Goal: Task Accomplishment & Management: Use online tool/utility

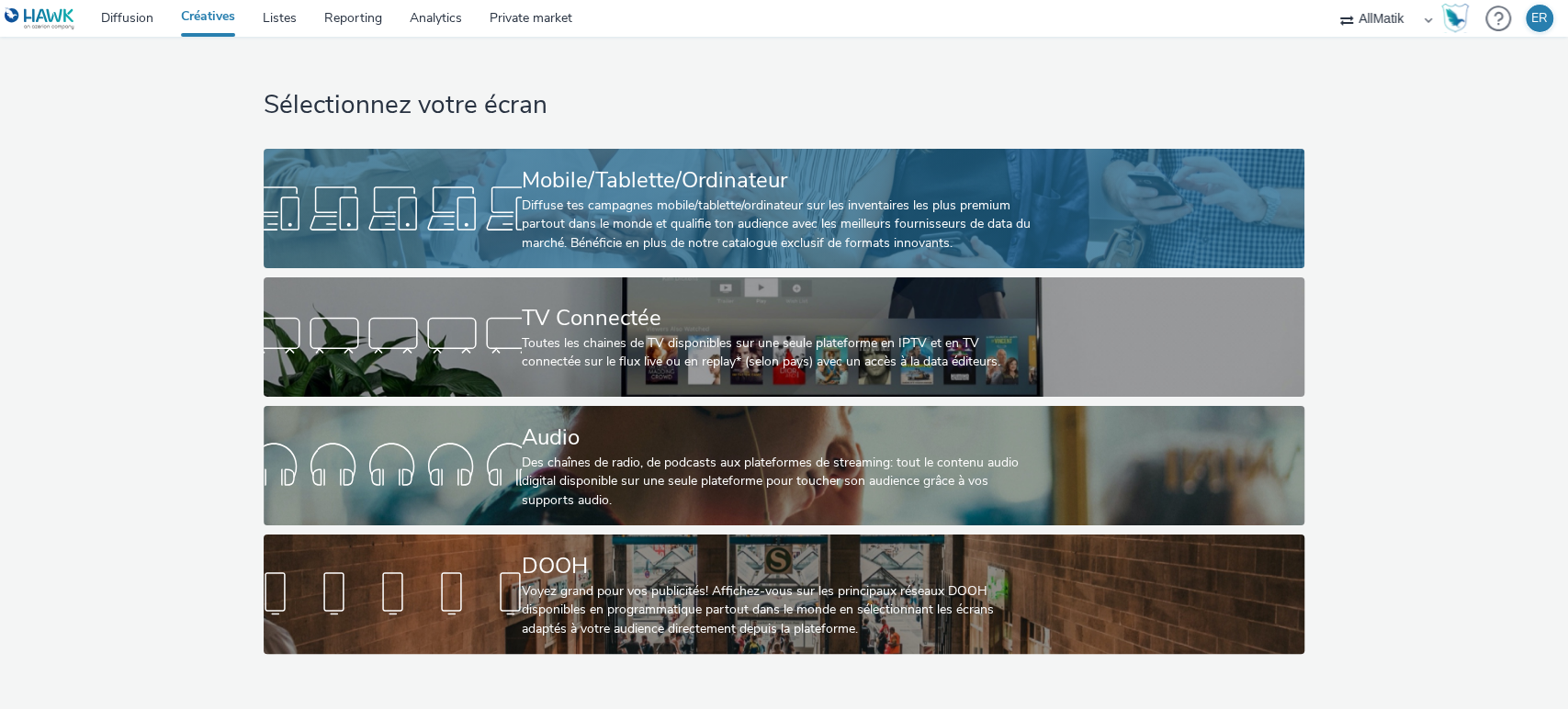
click at [754, 182] on div "Mobile/Tablette/Ordinateur" at bounding box center [781, 180] width 517 height 32
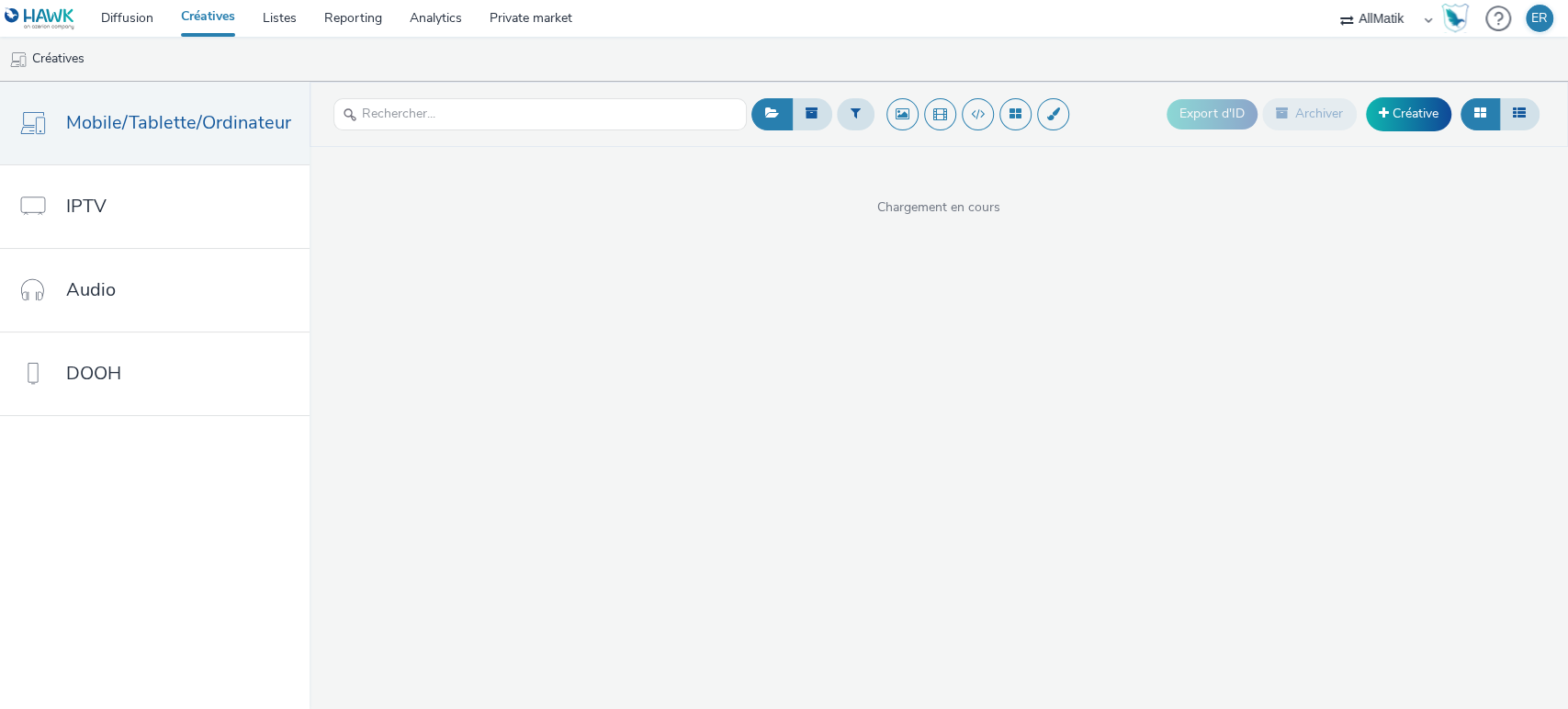
click at [463, 136] on div at bounding box center [539, 114] width 413 height 45
click at [465, 123] on input "text" at bounding box center [539, 115] width 413 height 32
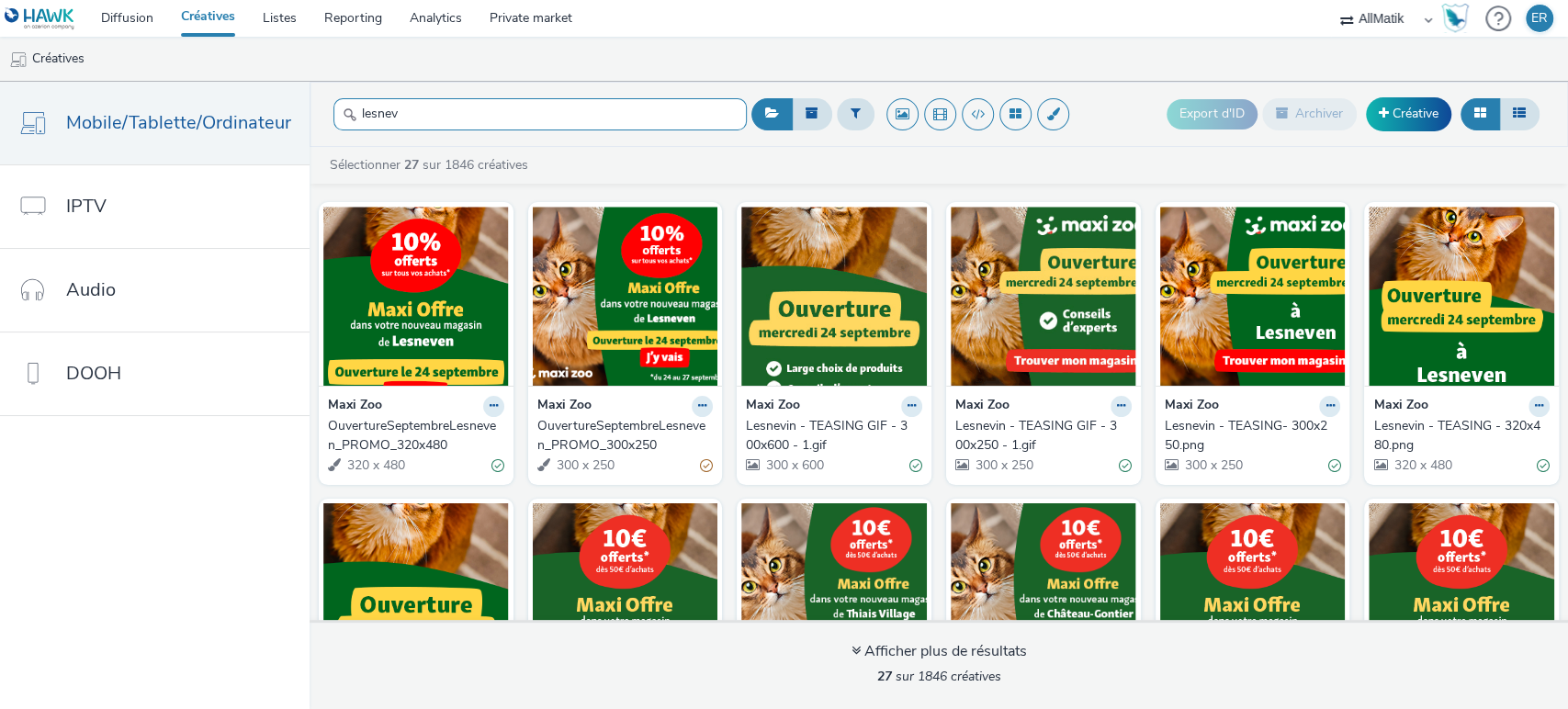
click at [546, 110] on input "lesnev" at bounding box center [539, 115] width 413 height 32
click at [529, 111] on input "lesnev" at bounding box center [539, 115] width 413 height 32
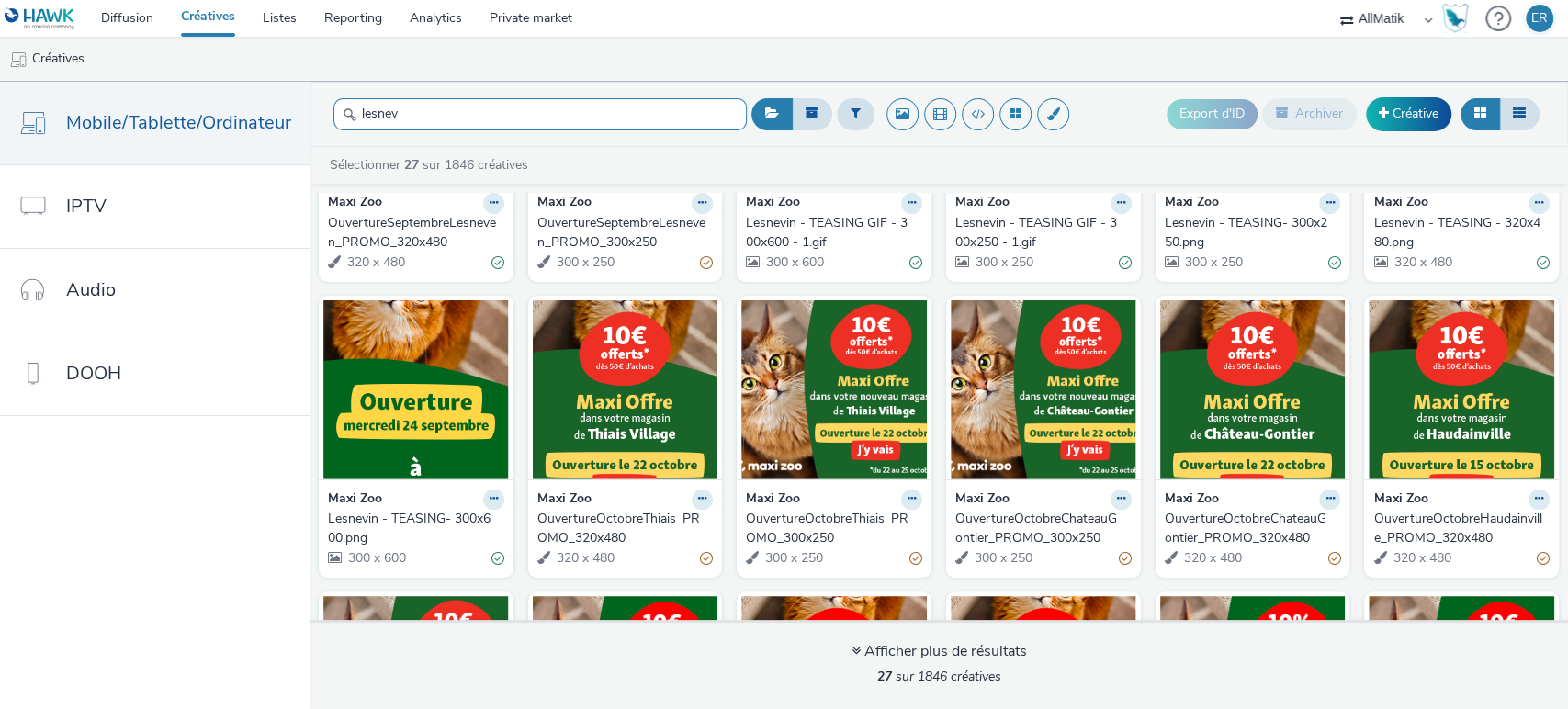
scroll to position [204, 0]
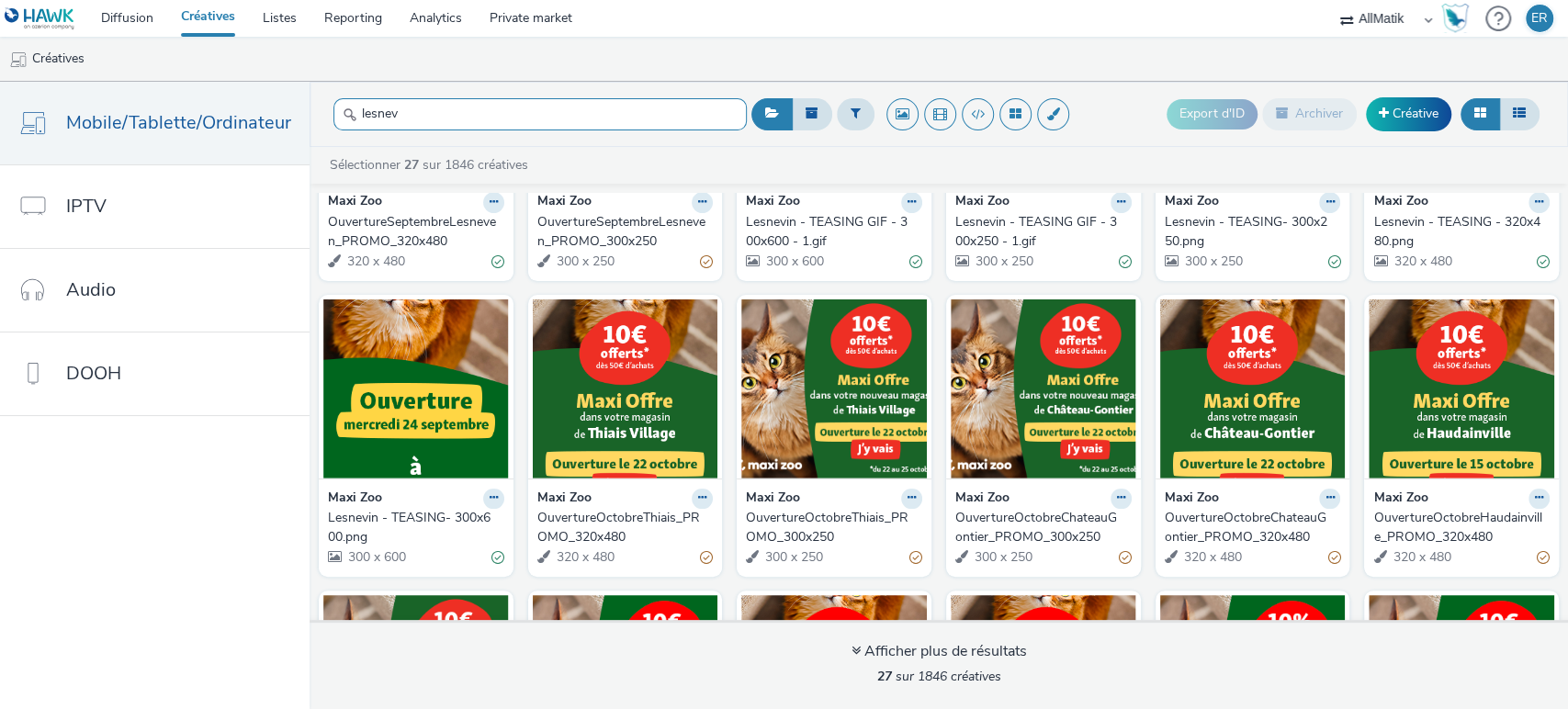
click at [415, 113] on input "lesnev" at bounding box center [539, 115] width 413 height 32
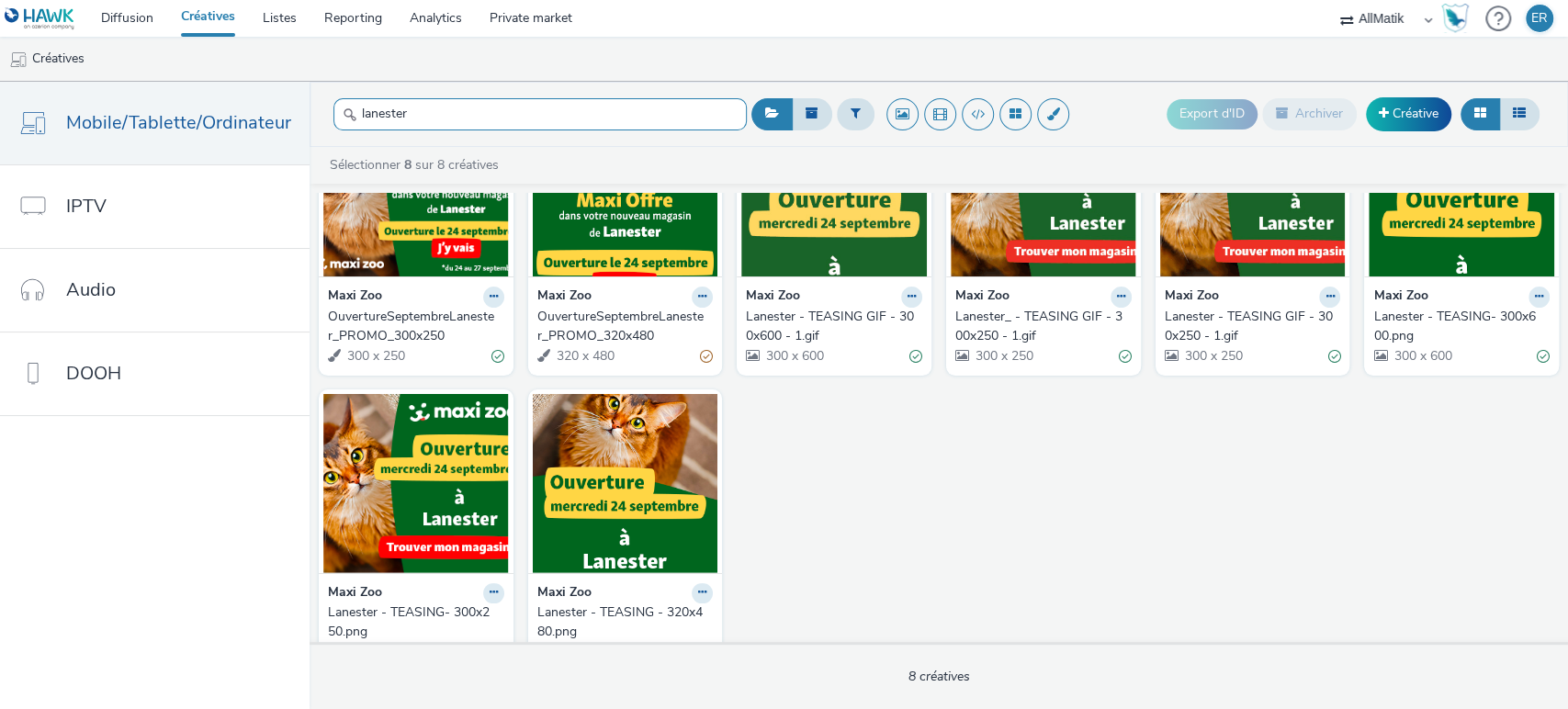
scroll to position [145, 0]
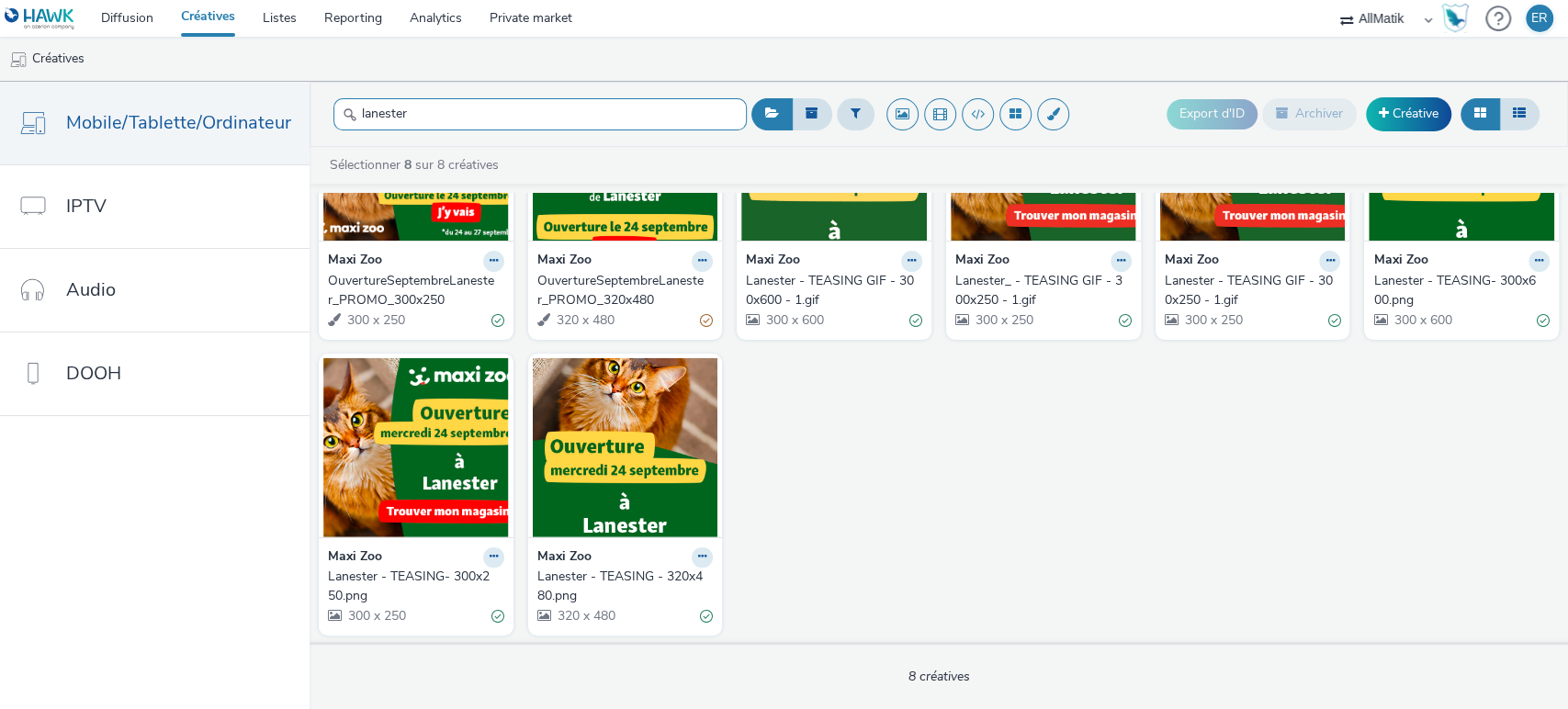
type input "lanester"
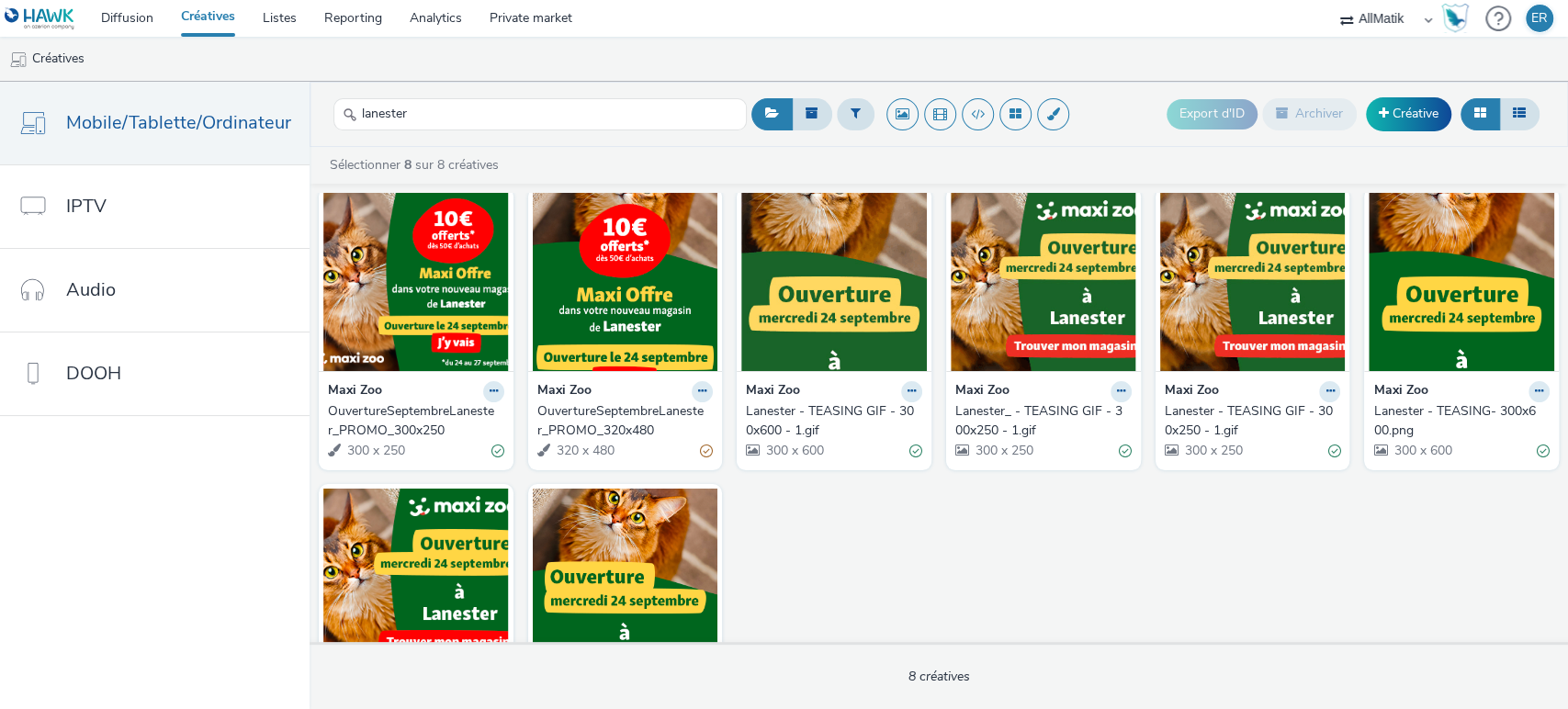
scroll to position [0, 0]
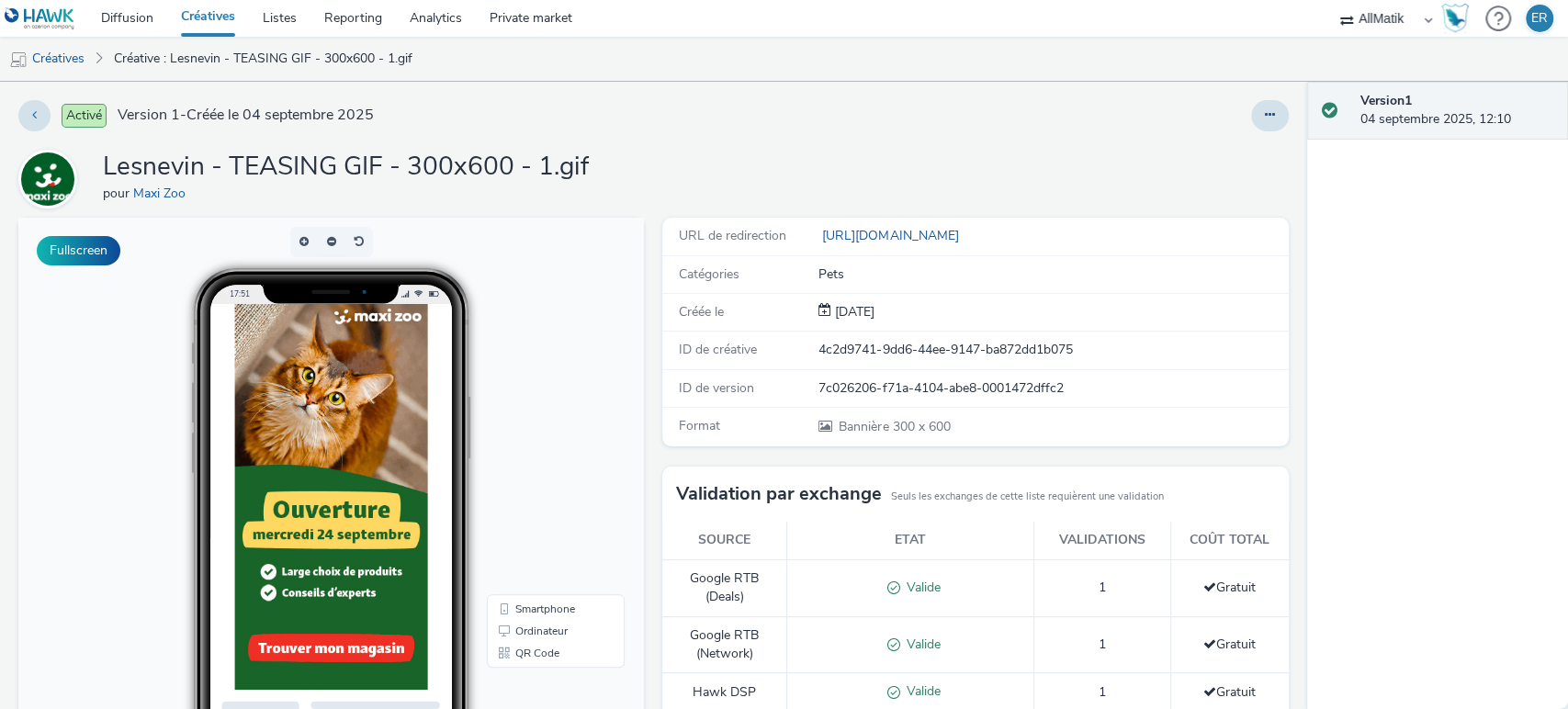
click at [912, 348] on div "4c2d9741-9dd6-44ee-9147-ba872dd1b075" at bounding box center [1053, 349] width 468 height 18
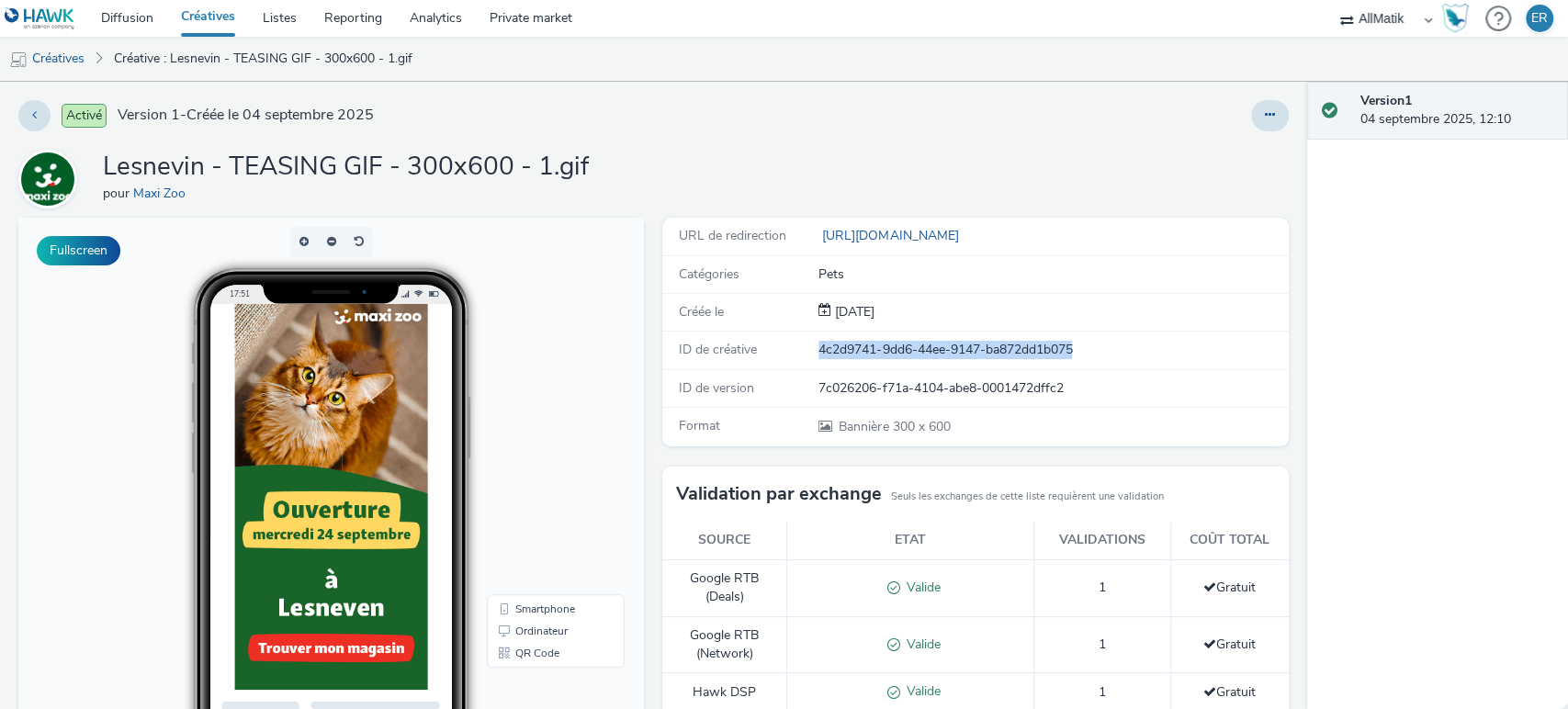
copy div "4c2d9741-9dd6-44ee-9147-ba872dd1b075"
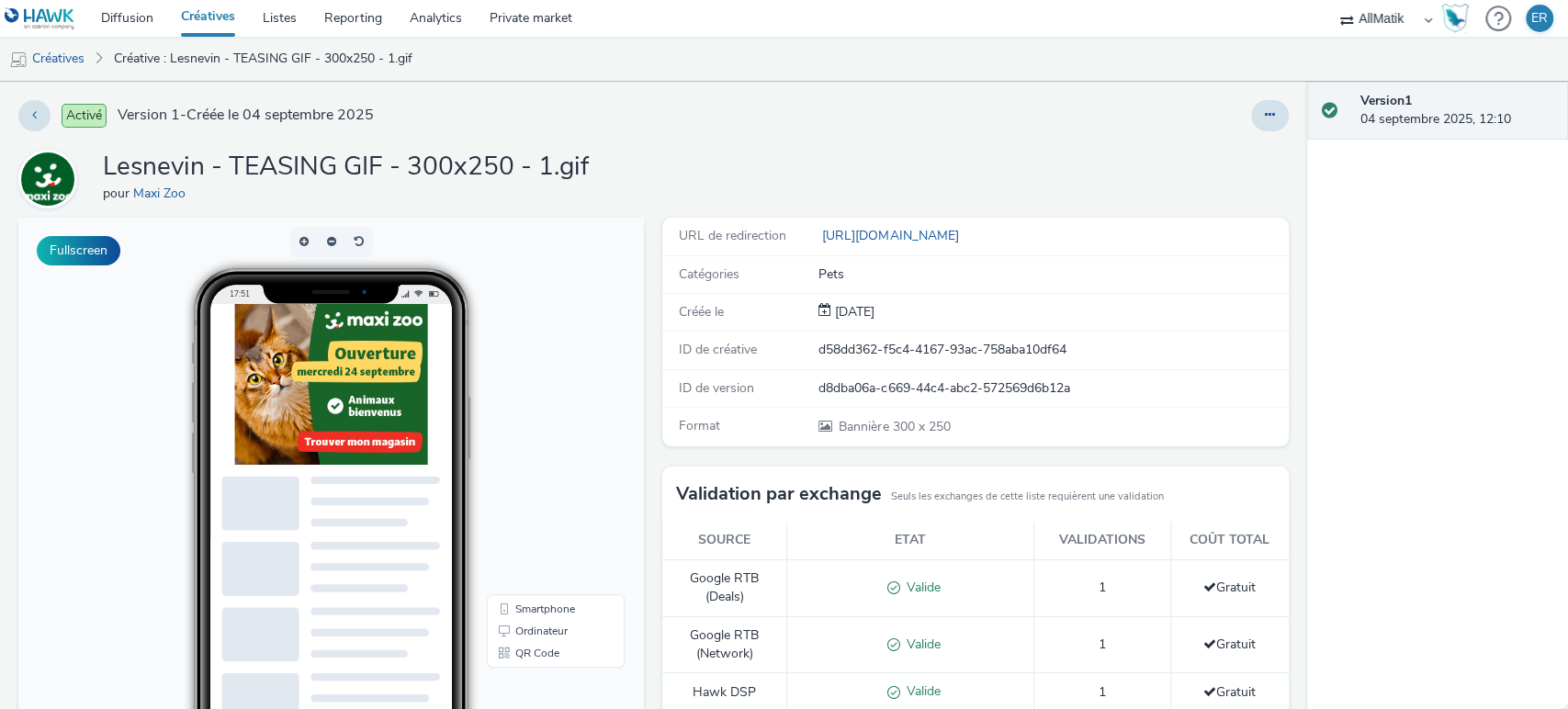
click at [866, 345] on div "d58dd362-f5c4-4167-93ac-758aba10df64" at bounding box center [1053, 349] width 468 height 18
copy div "d58dd362-f5c4-4167-93ac-758aba10df64"
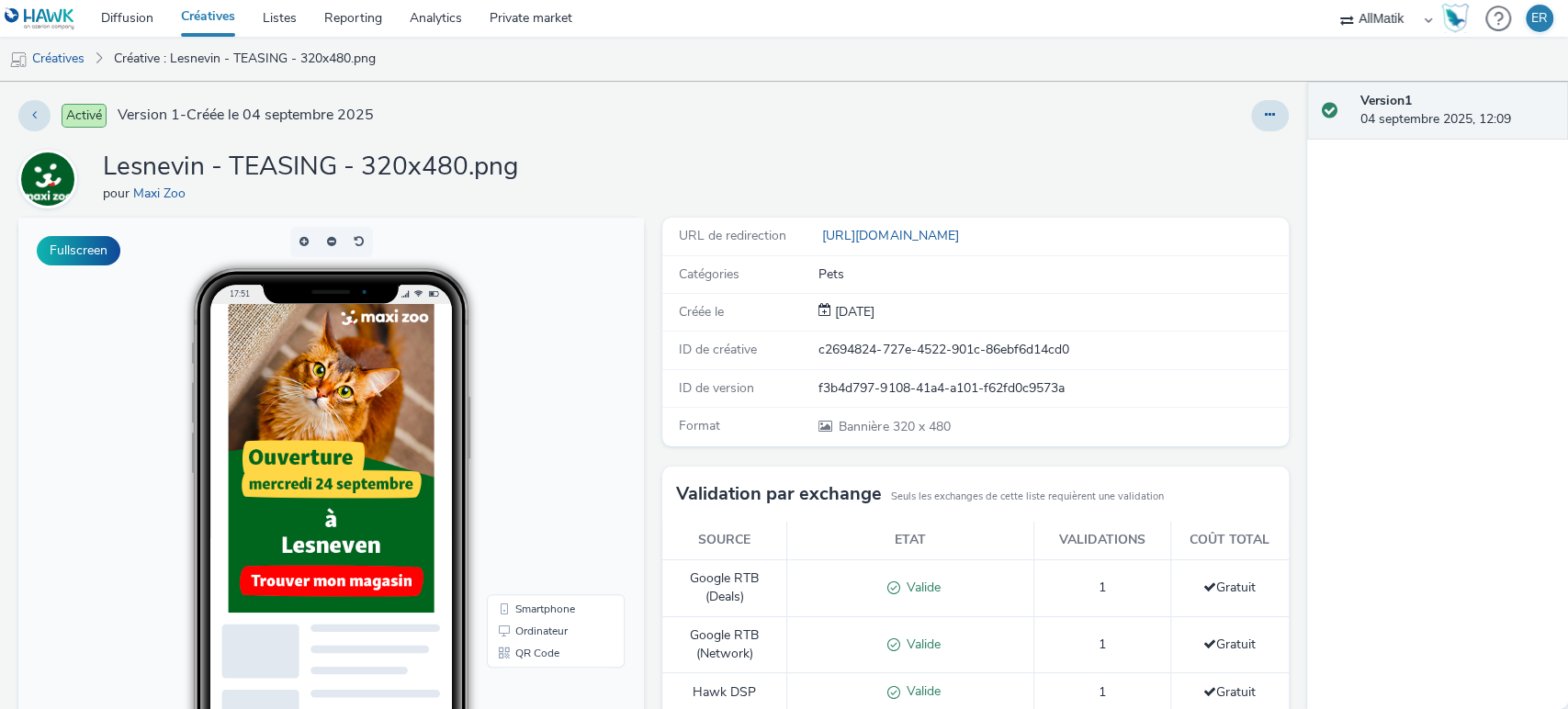
click at [904, 344] on div "c2694824-727e-4522-901c-86ebf6d14cd0" at bounding box center [1053, 349] width 468 height 18
copy div "c2694824-727e-4522-901c-86ebf6d14cd0"
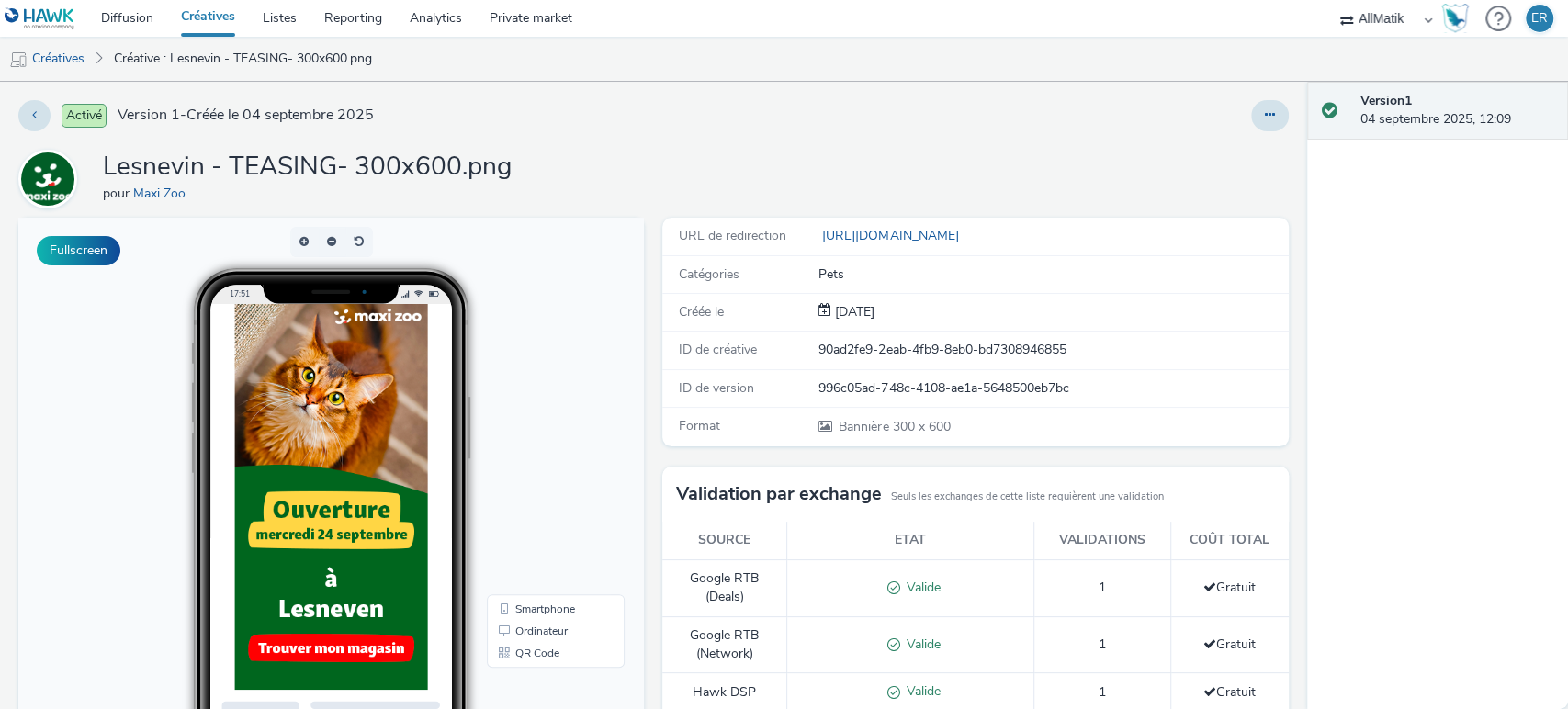
click at [904, 358] on div "90ad2fe9-2eab-4fb9-8eb0-bd7308946855" at bounding box center [1053, 349] width 468 height 18
copy div "90ad2fe9-2eab-4fb9-8eb0-bd7308946855"
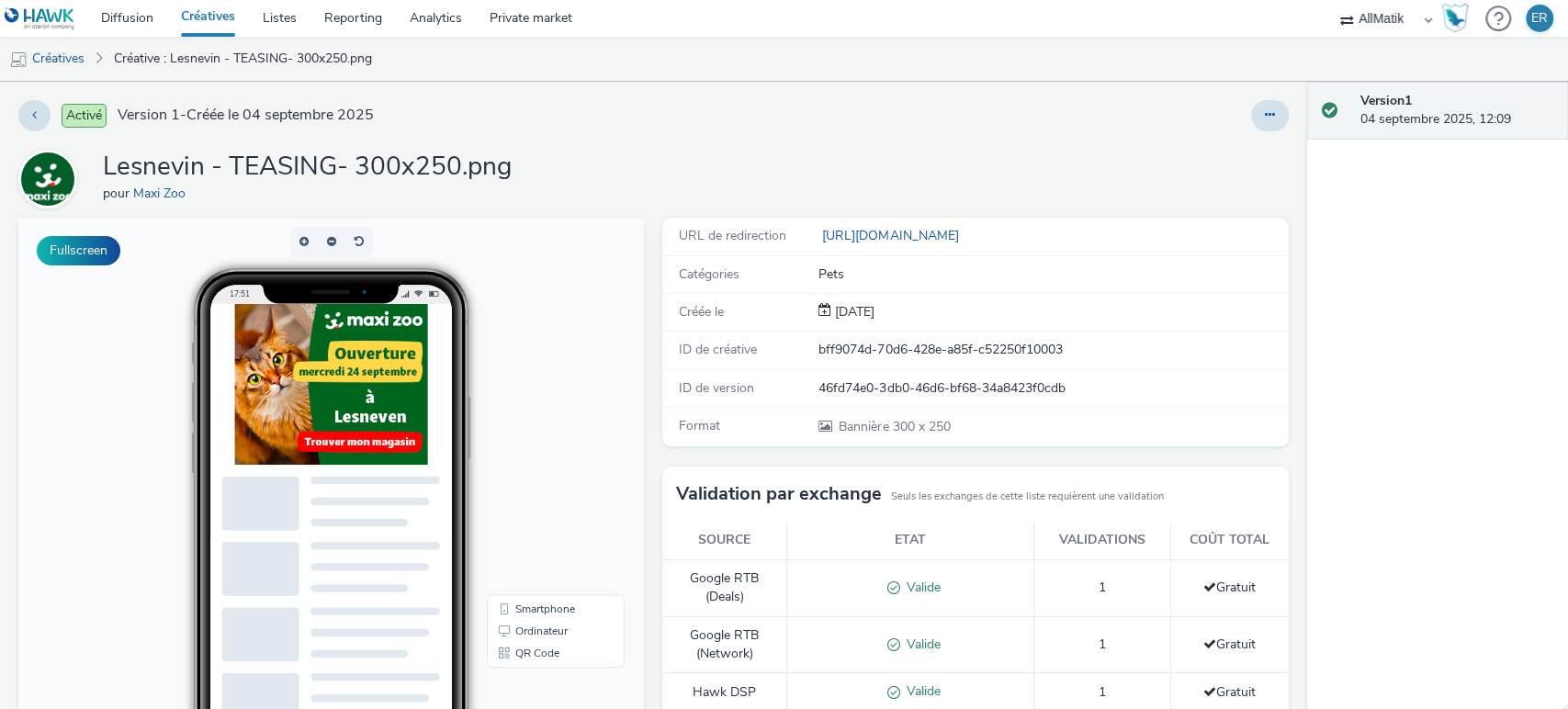
click at [852, 342] on div "bff9074d-70d6-428e-a85f-c52250f10003" at bounding box center [1053, 349] width 468 height 18
copy div "bff9074d-70d6-428e-a85f-c52250f10003"
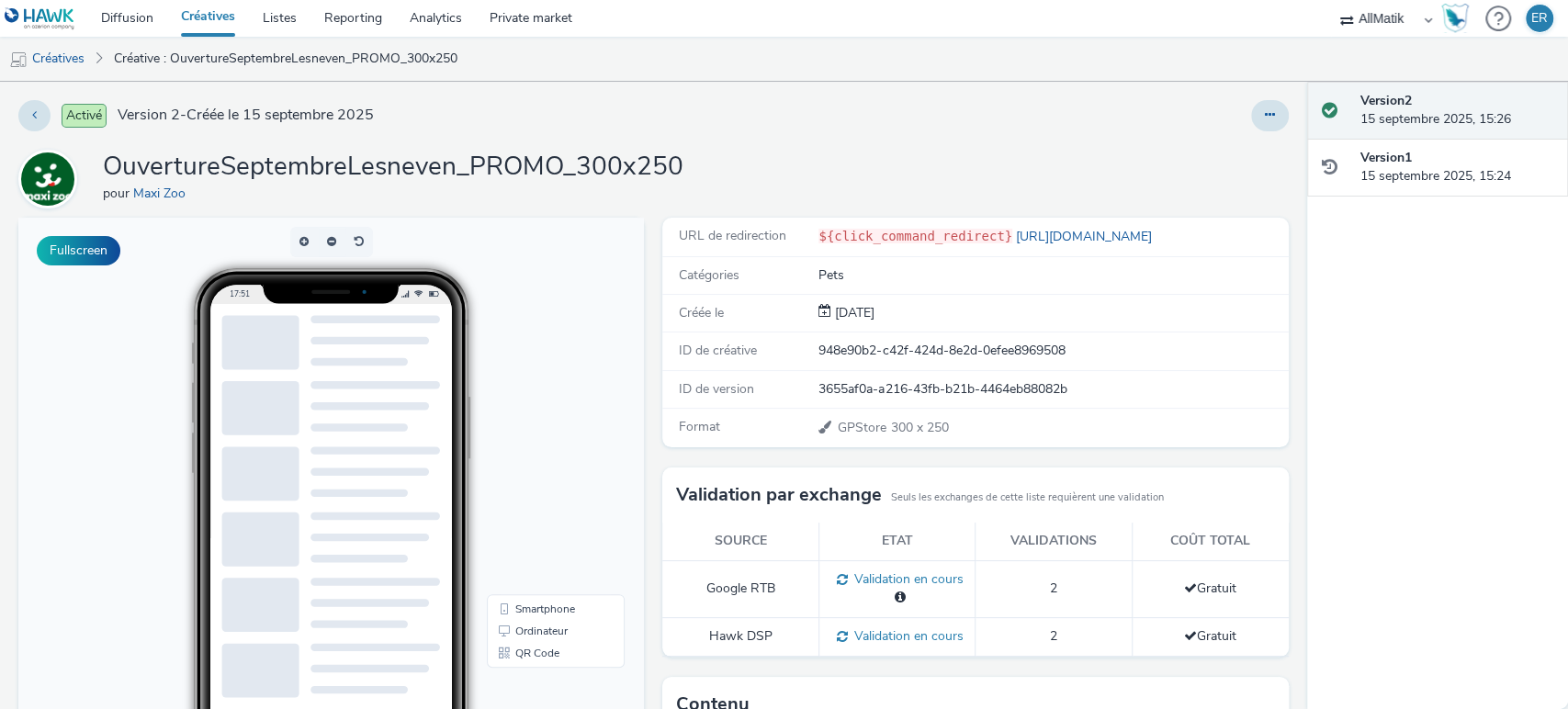
click at [896, 351] on div "948e90b2-c42f-424d-8e2d-0efee8969508" at bounding box center [1053, 350] width 468 height 18
copy div "948e90b2-c42f-424d-8e2d-0efee8969508"
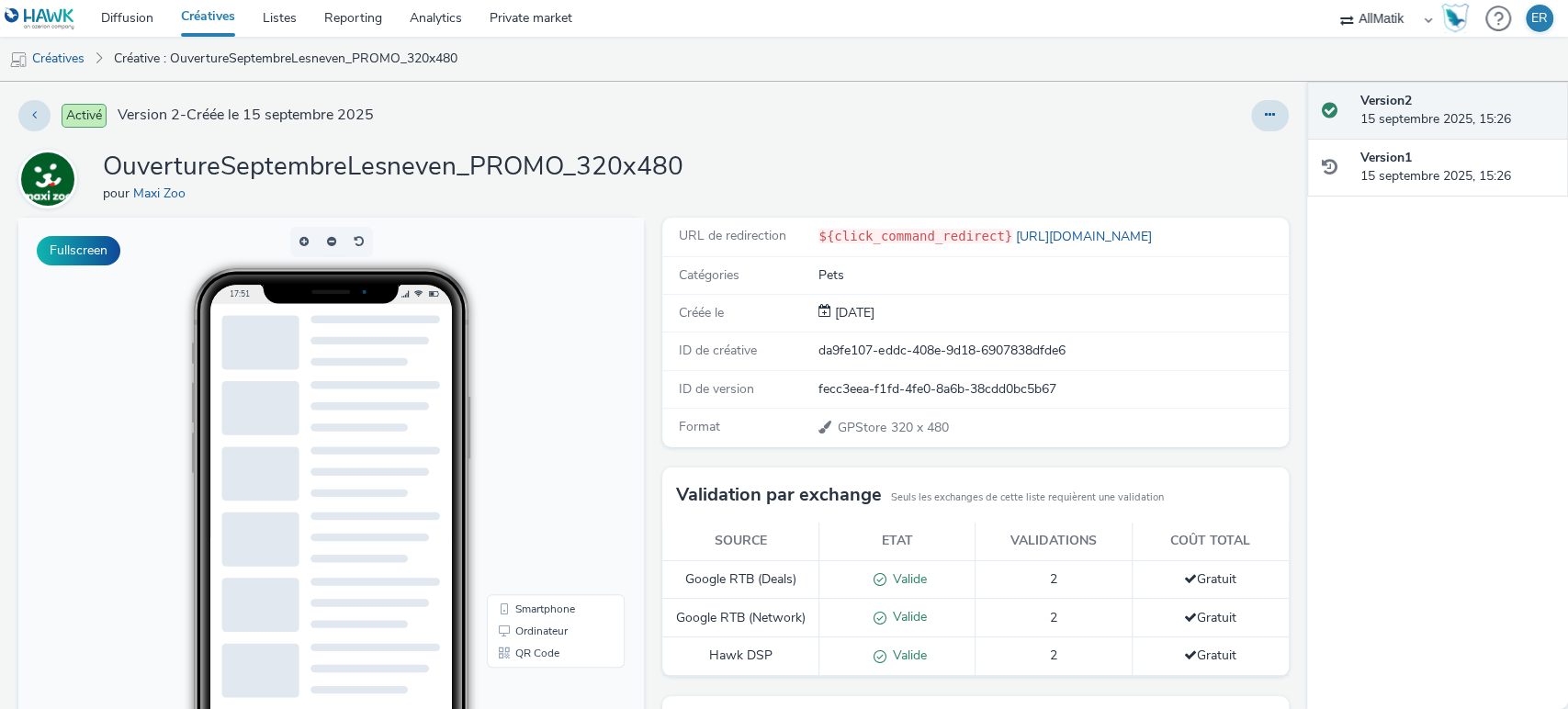
click at [860, 355] on div "da9fe107-eddc-408e-9d18-6907838dfde6" at bounding box center [1053, 350] width 468 height 18
copy div "da9fe107-eddc-408e-9d18-6907838dfde6"
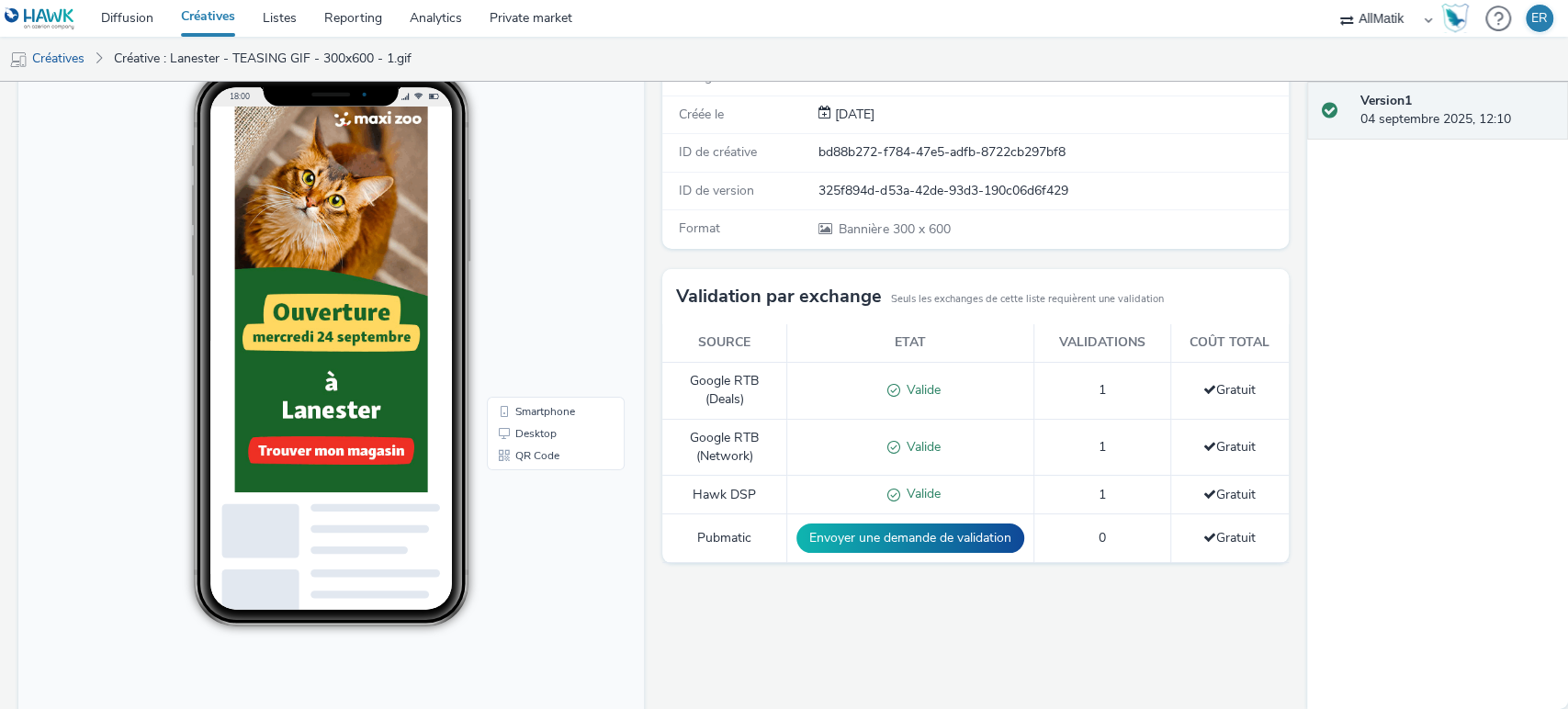
scroll to position [198, 0]
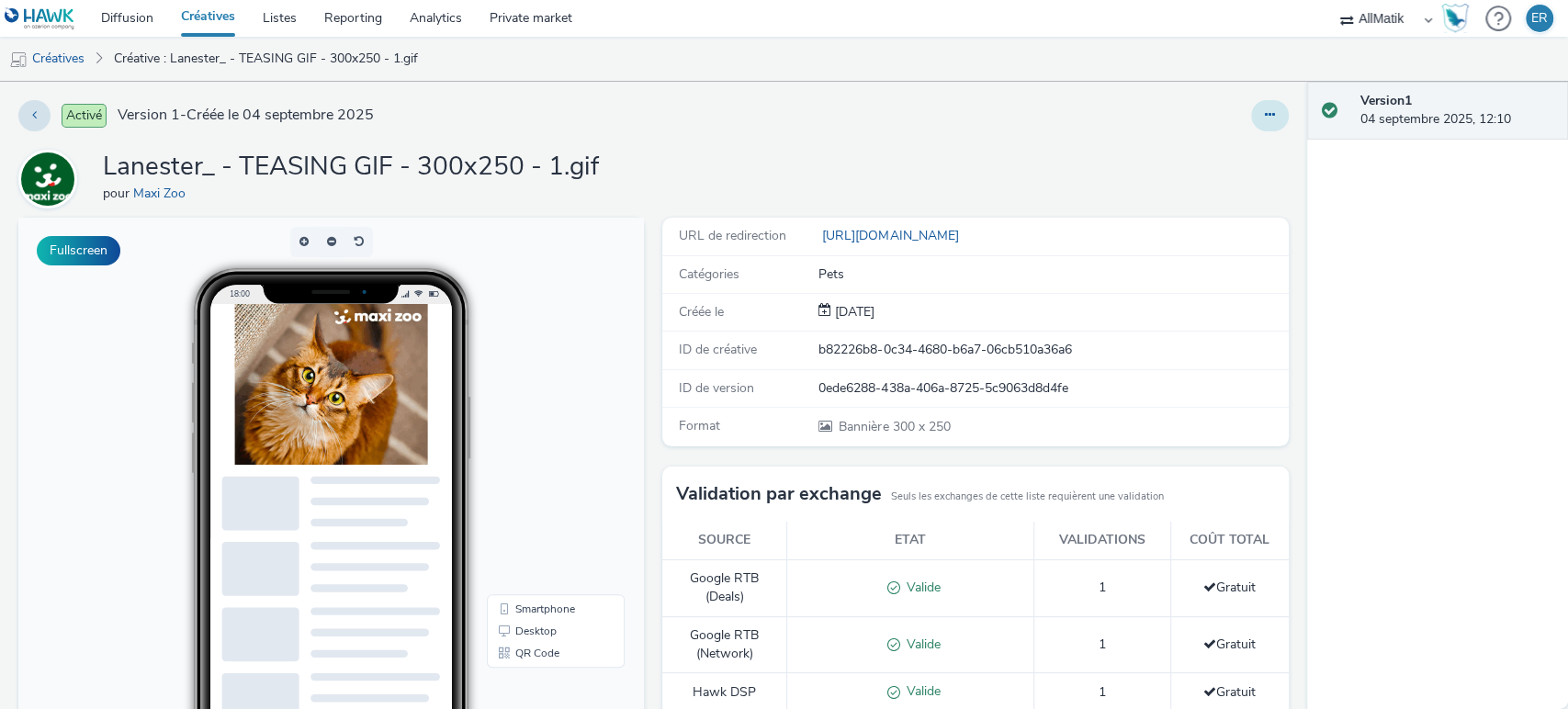
click at [1265, 115] on icon at bounding box center [1269, 115] width 10 height 12
click at [1214, 255] on link "Archiver" at bounding box center [1220, 262] width 137 height 37
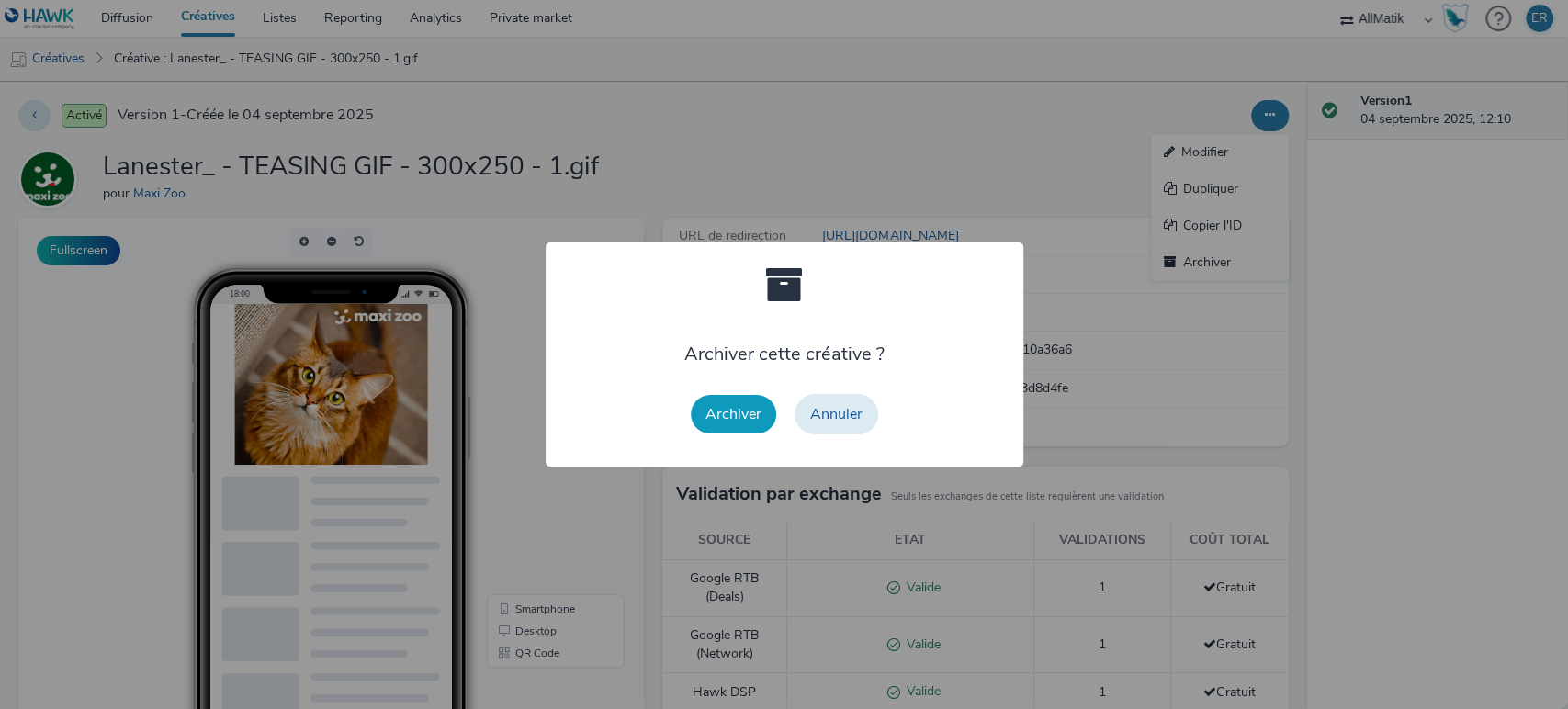
click at [718, 425] on button "Archiver" at bounding box center [734, 414] width 86 height 38
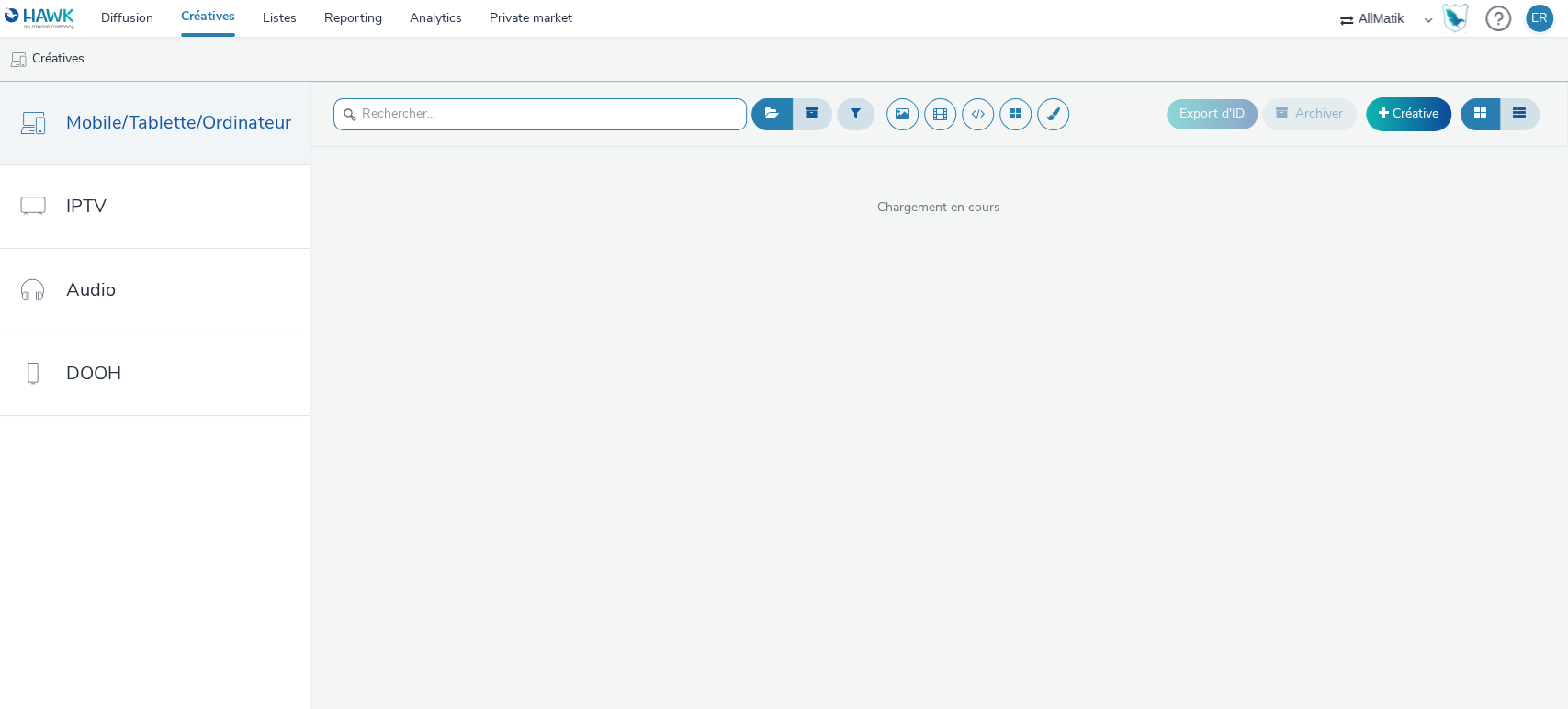
click at [610, 115] on input "text" at bounding box center [539, 115] width 413 height 32
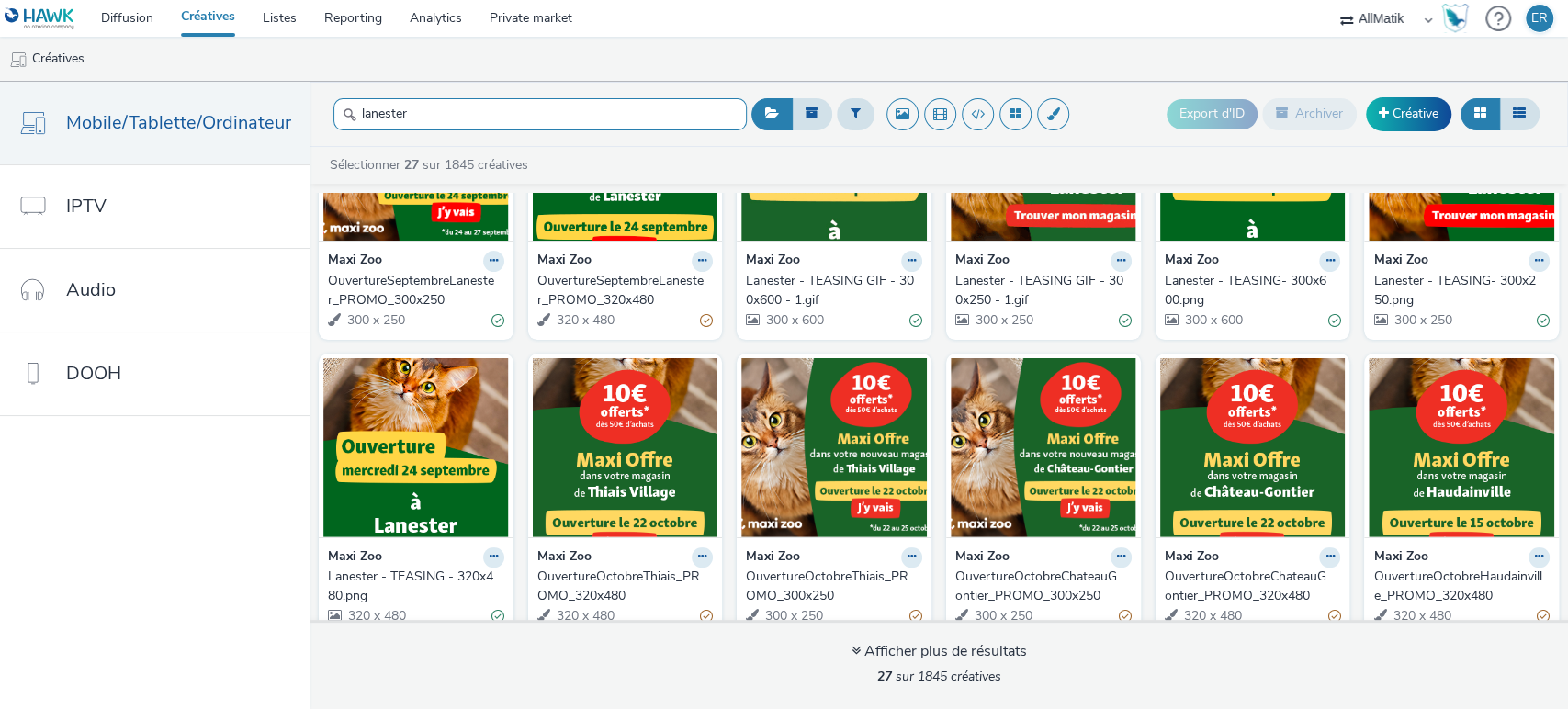
scroll to position [146, 0]
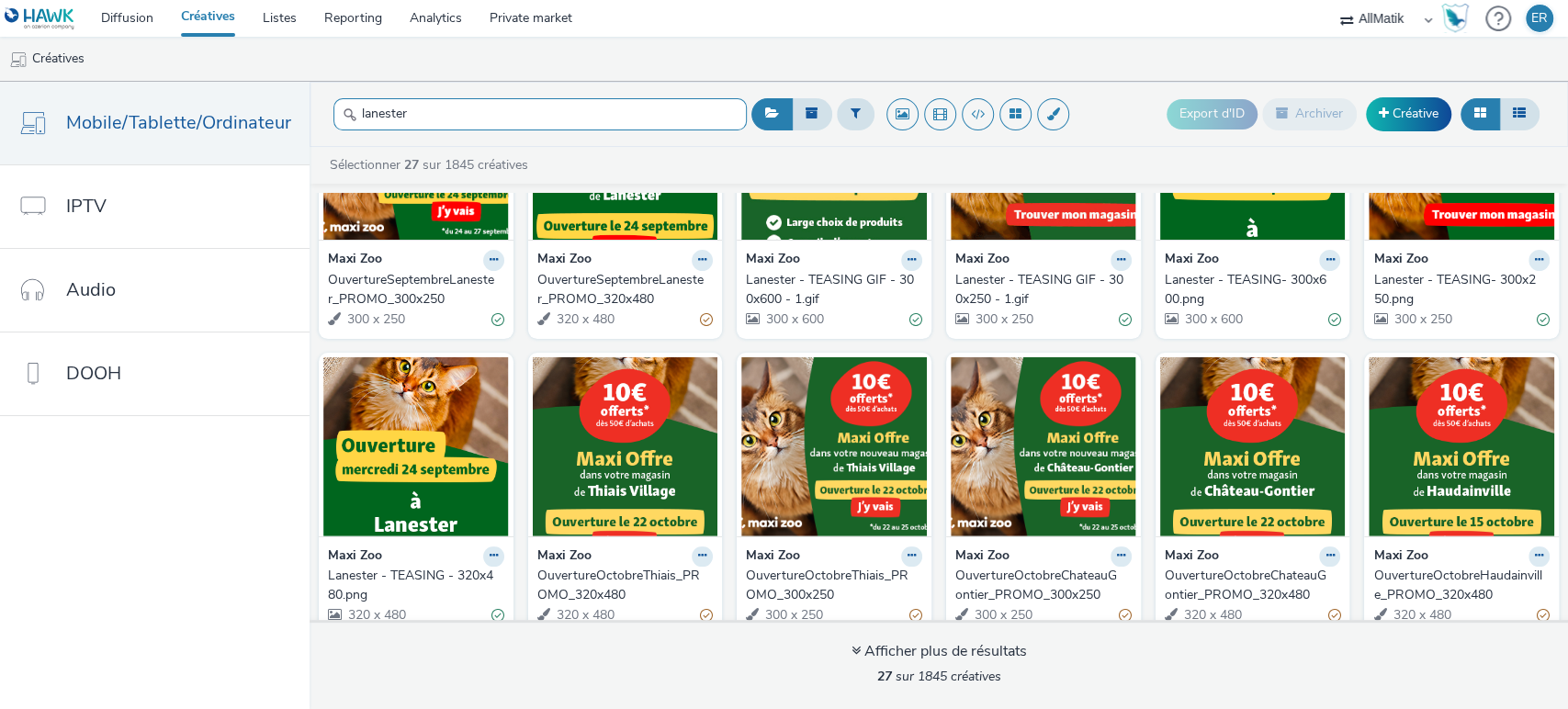
click at [482, 121] on input "lanester" at bounding box center [539, 115] width 413 height 32
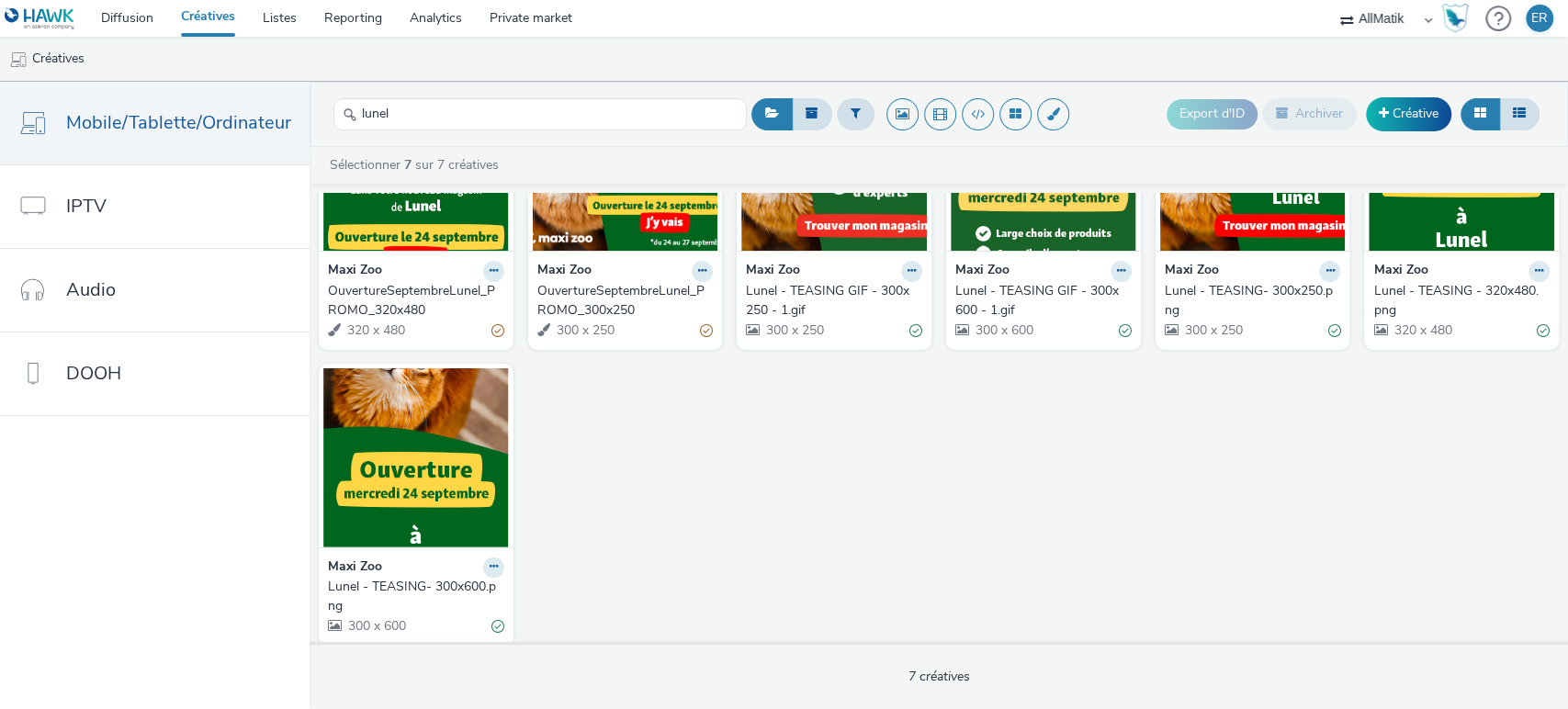
scroll to position [145, 0]
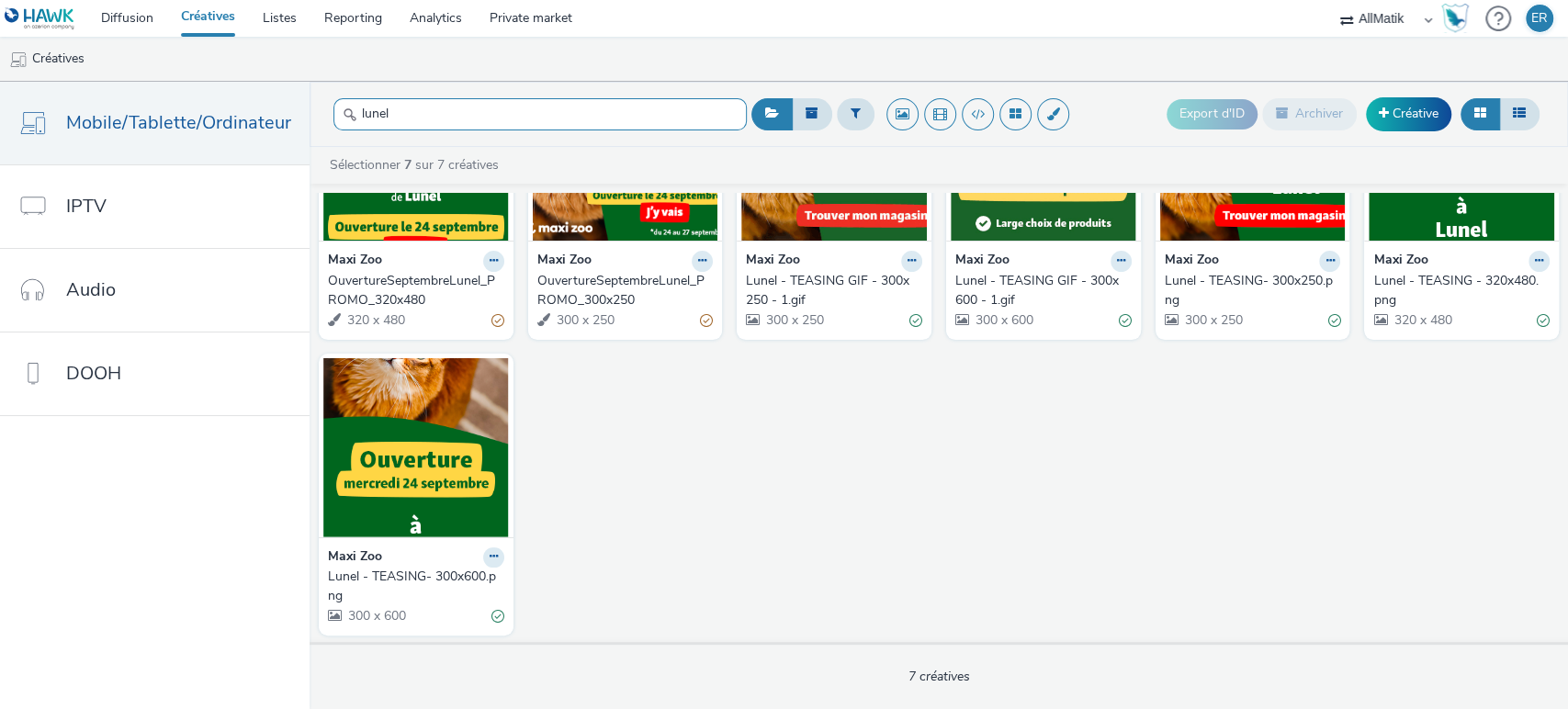
click at [408, 115] on input "lunel" at bounding box center [539, 115] width 413 height 32
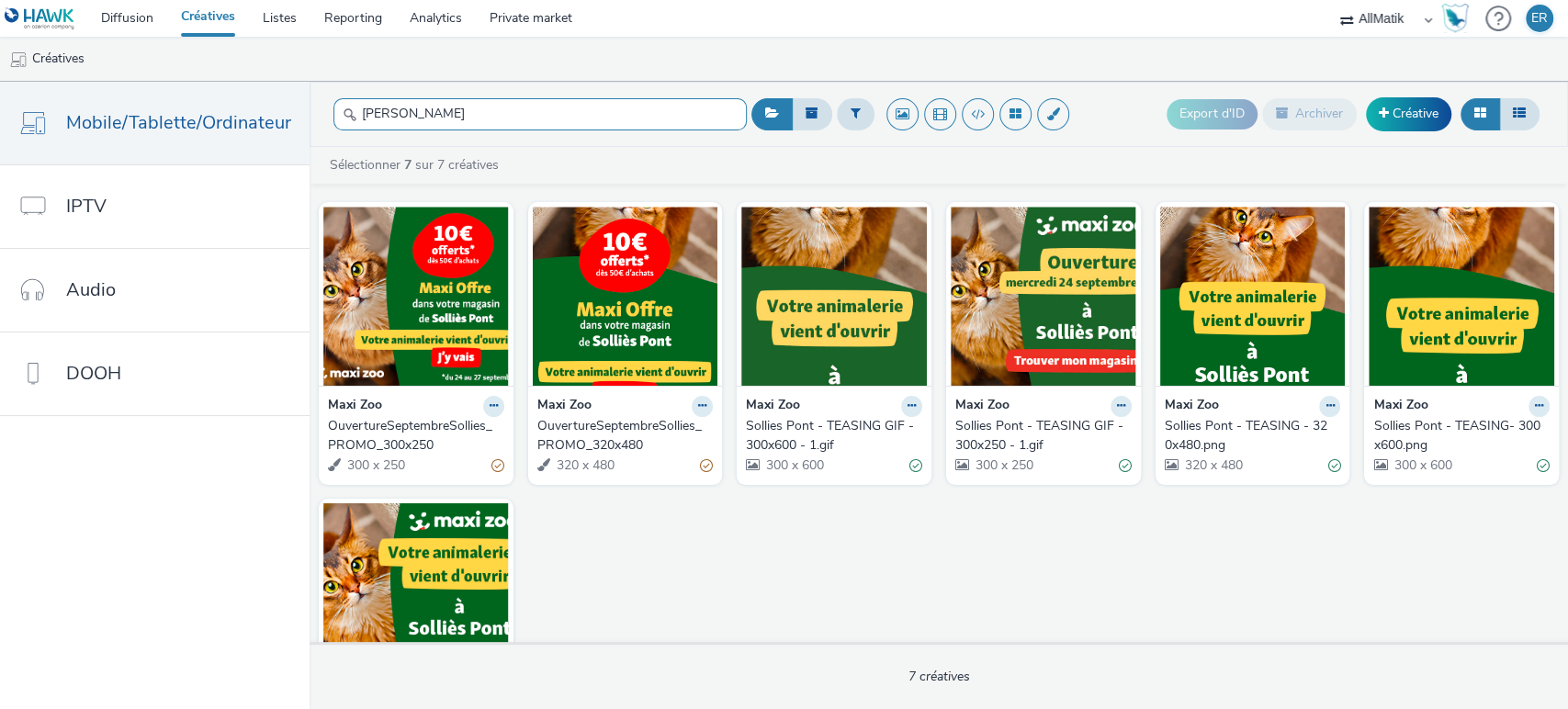
type input "sollie"
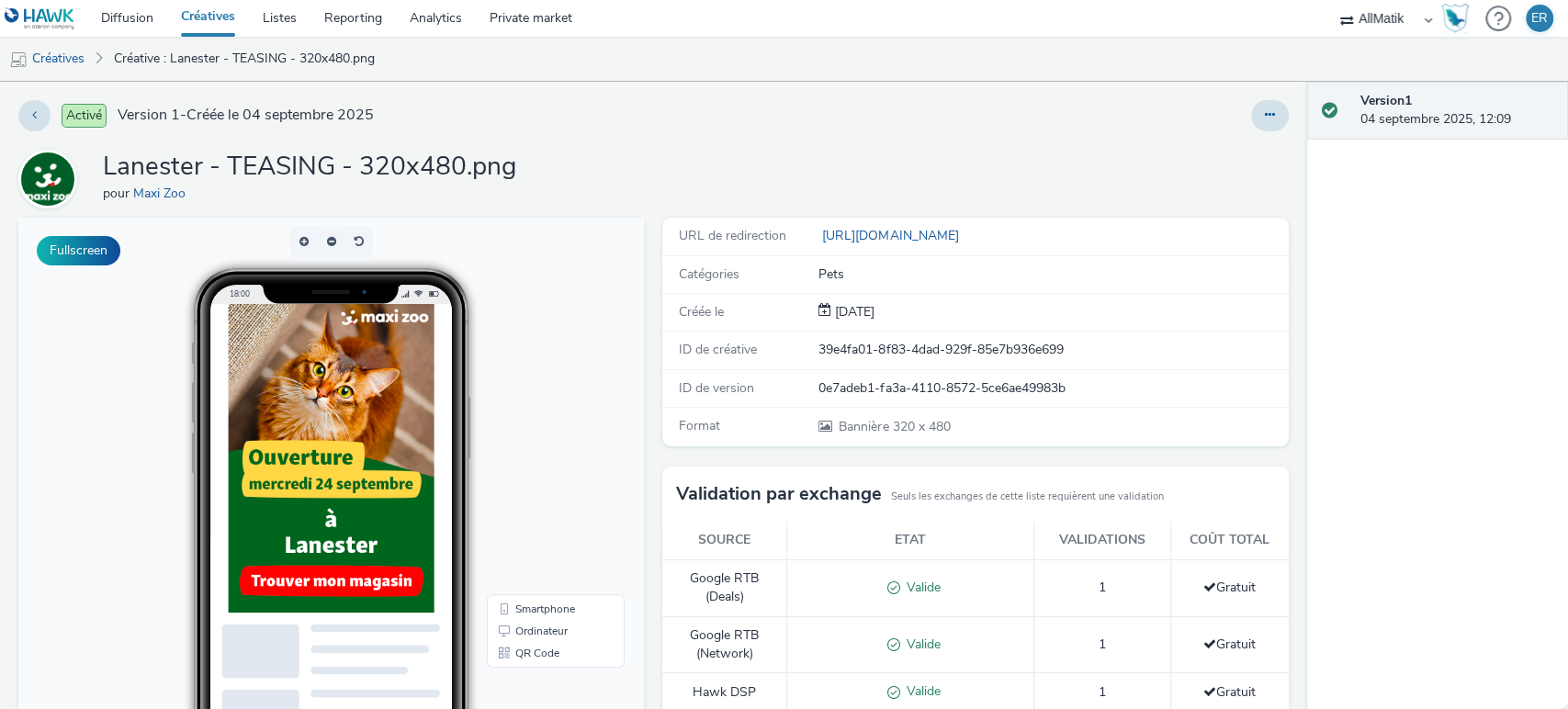
click at [887, 344] on div "39e4fa01-8f83-4dad-929f-85e7b936e699" at bounding box center [1053, 349] width 468 height 18
copy div "39e4fa01-8f83-4dad-929f-85e7b936e699"
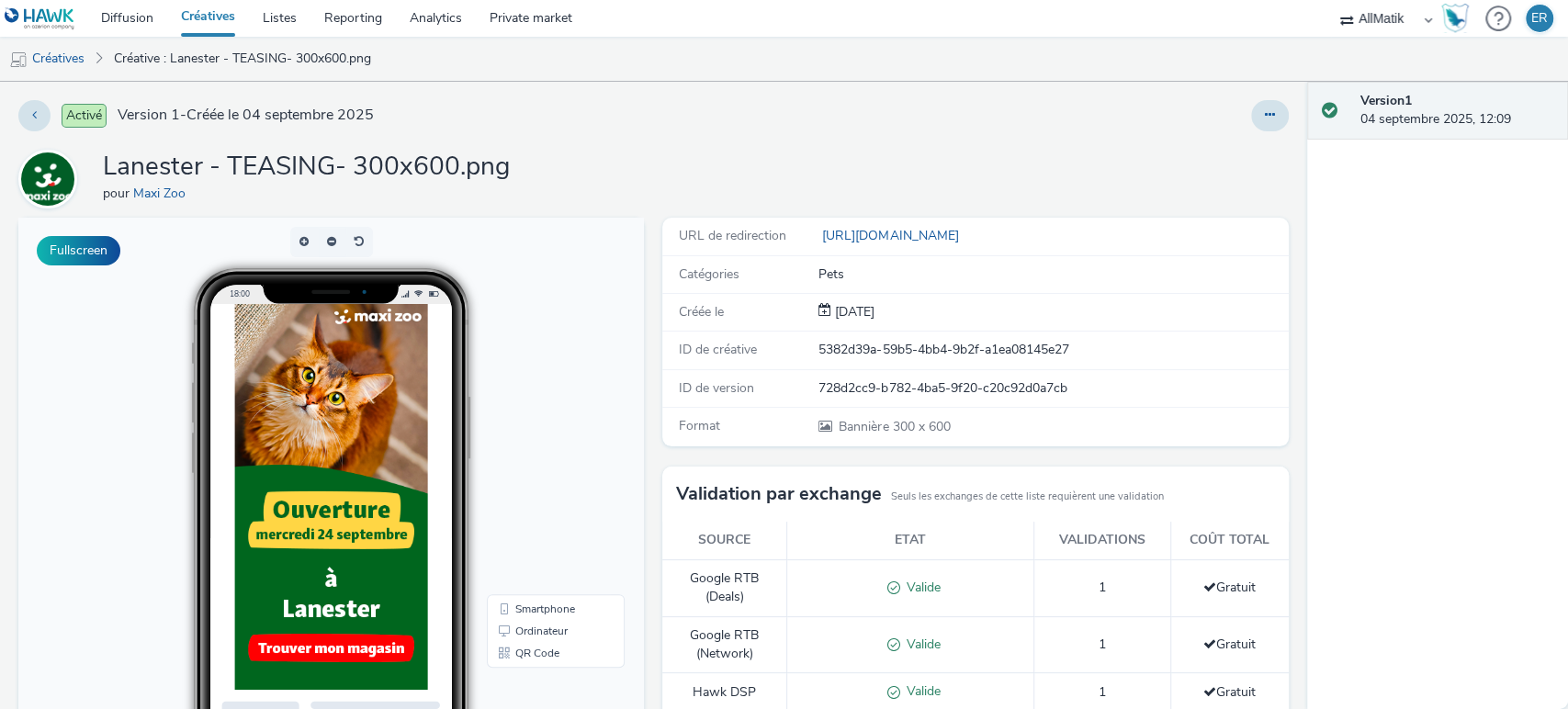
click at [894, 339] on div "ID de créative 5382d39a-59b5-4bb4-9b2f-a1ea08145e27" at bounding box center [974, 349] width 625 height 37
click at [893, 341] on div "5382d39a-59b5-4bb4-9b2f-a1ea08145e27" at bounding box center [1053, 349] width 468 height 18
copy div "5382d39a-59b5-4bb4-9b2f-a1ea08145e27"
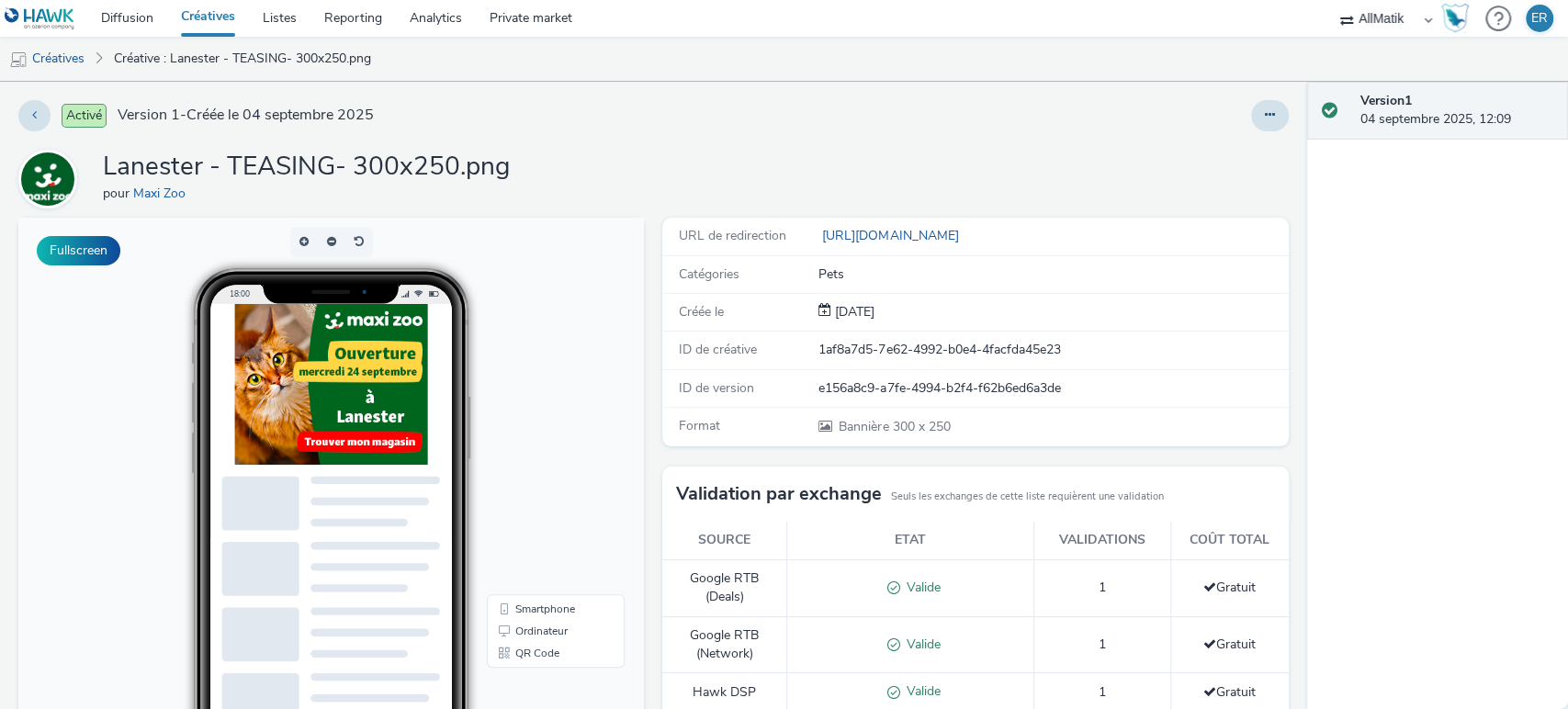
click at [905, 348] on div "1af8a7d5-7e62-4992-b0e4-4facfda45e23" at bounding box center [1053, 349] width 468 height 18
copy div "1af8a7d5-7e62-4992-b0e4-4facfda45e23"
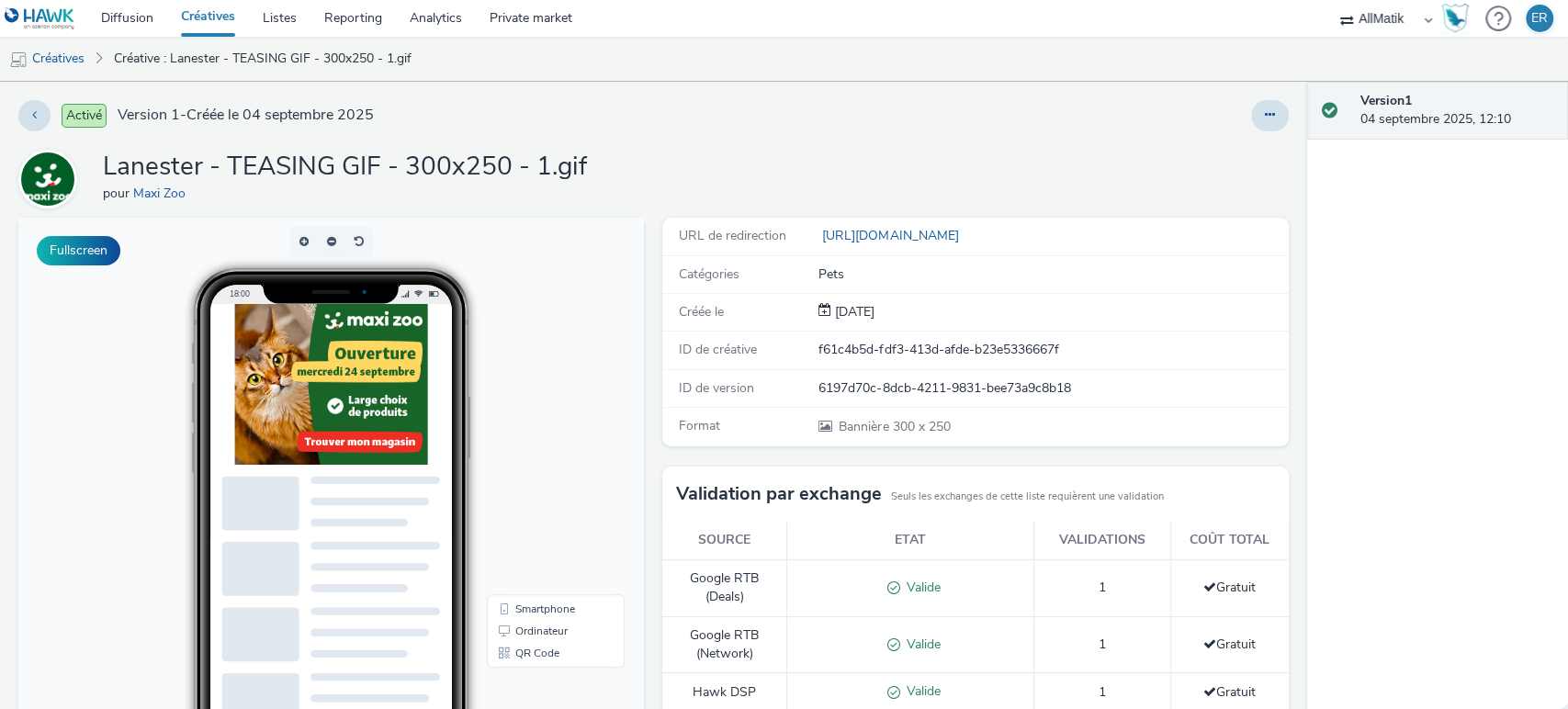
click at [834, 341] on div "f61c4b5d-fdf3-413d-afde-b23e5336667f" at bounding box center [1053, 349] width 468 height 18
copy div "f61c4b5d"
click at [1035, 363] on div "ID de créative f61c4b5d-fdf3-413d-afde-b23e5336667f" at bounding box center [974, 349] width 625 height 37
click at [1028, 352] on div "f61c4b5d-fdf3-413d-afde-b23e5336667f" at bounding box center [1053, 349] width 468 height 18
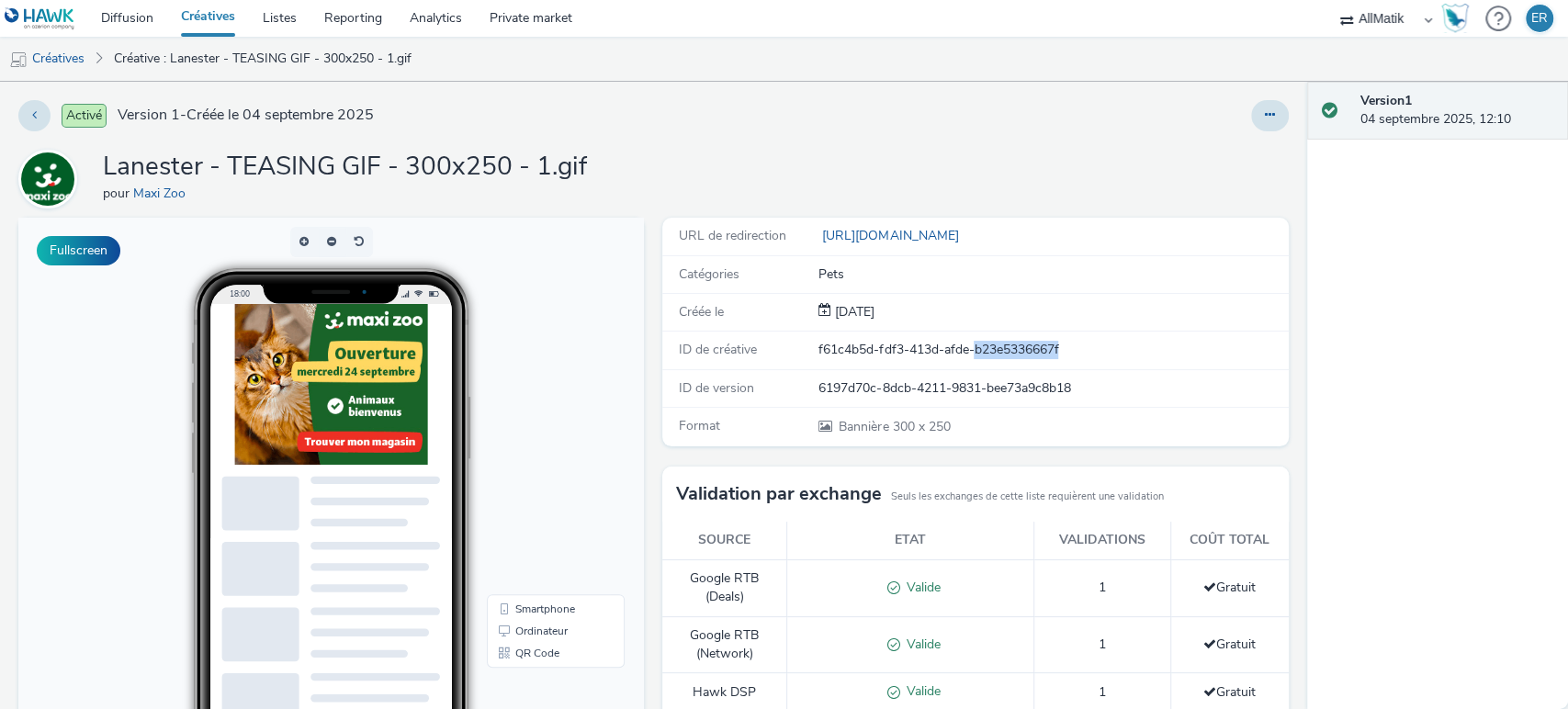
click at [1028, 352] on div "f61c4b5d-fdf3-413d-afde-b23e5336667f" at bounding box center [1053, 349] width 468 height 18
copy div "f61c4b5d-fdf3-413d-afde-b23e5336667f"
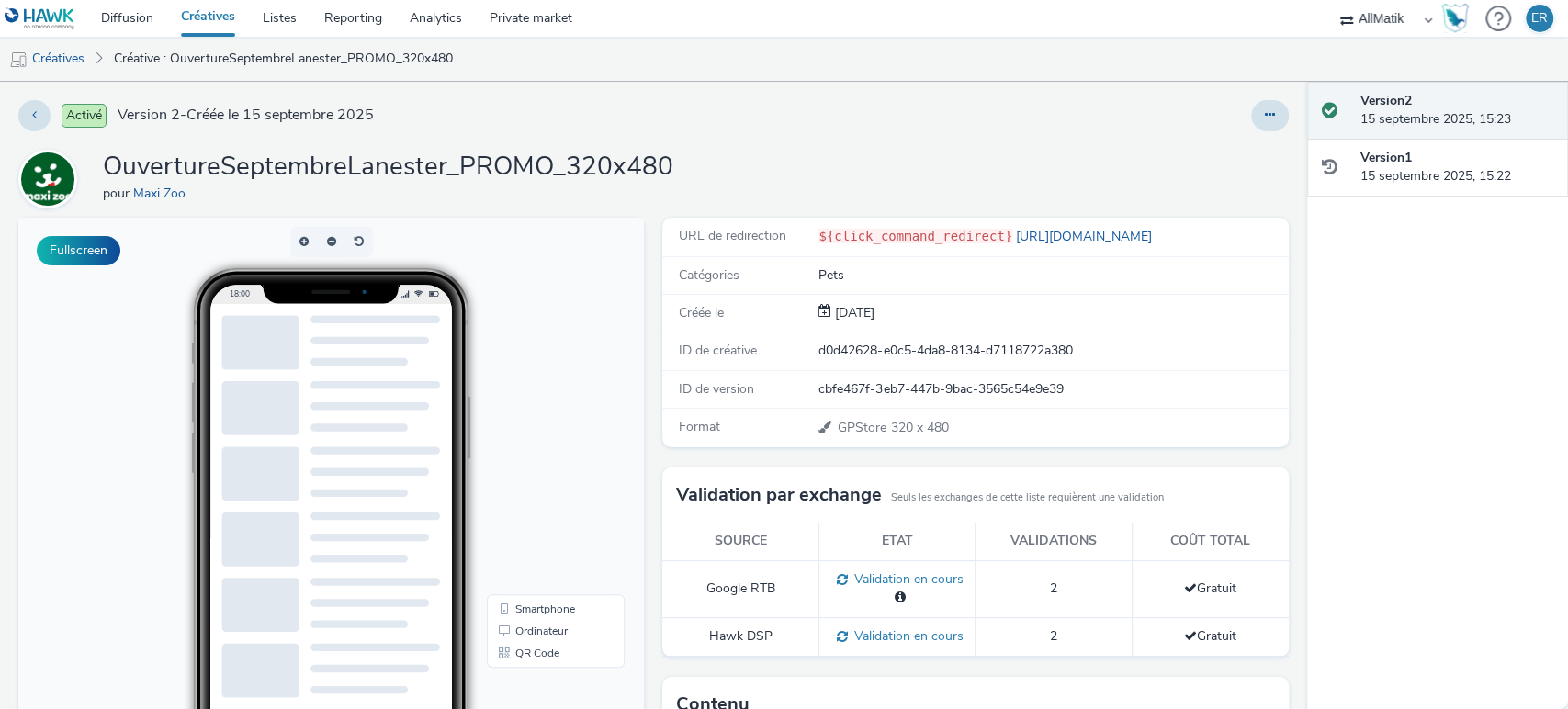
click at [860, 336] on div "ID de créative d0d42628-e0c5-4da8-8134-d7118722a380" at bounding box center [974, 350] width 625 height 37
copy div "d0d42628-e0c5-4da8-8134-d7118722a380"
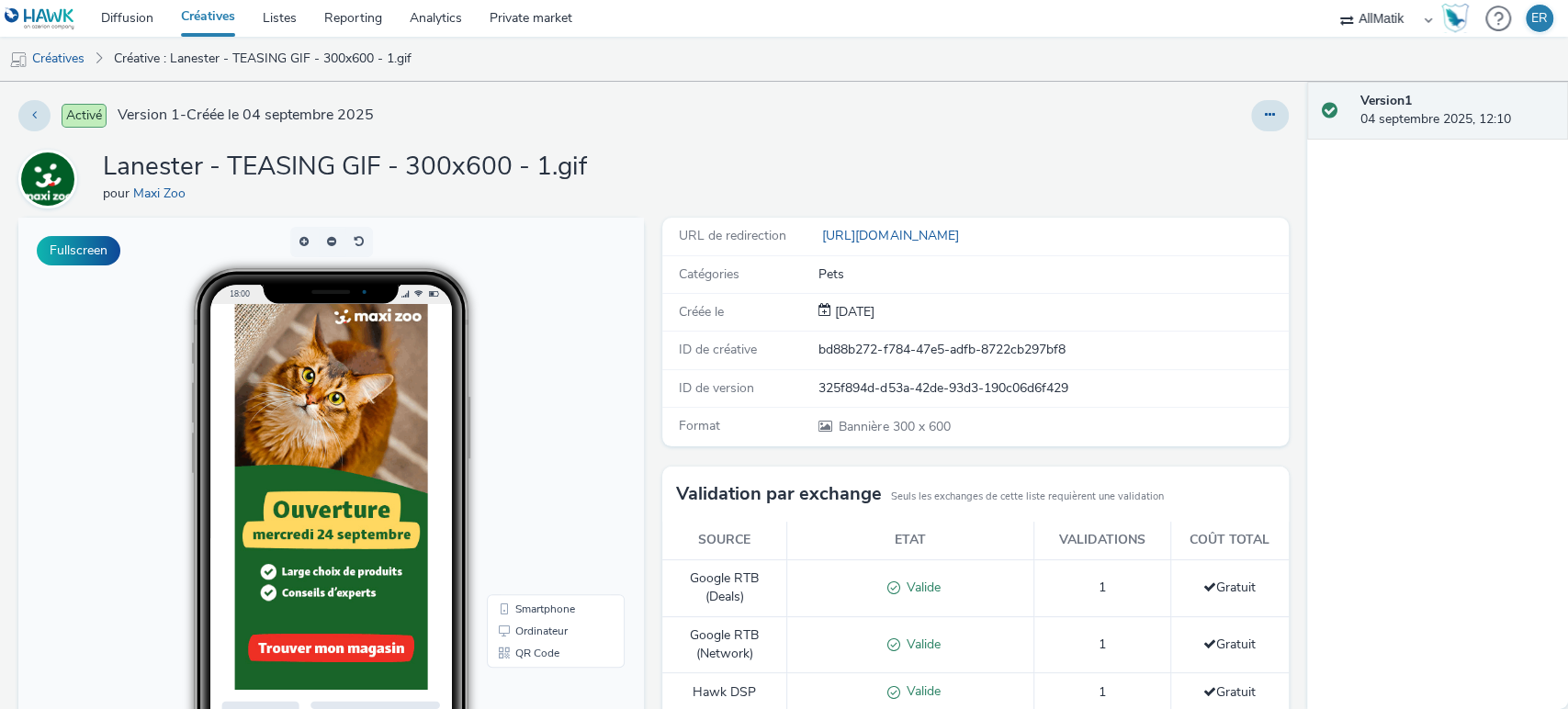
click at [922, 356] on div "bd88b272-f784-47e5-adfb-8722cb297bf8" at bounding box center [1053, 349] width 468 height 18
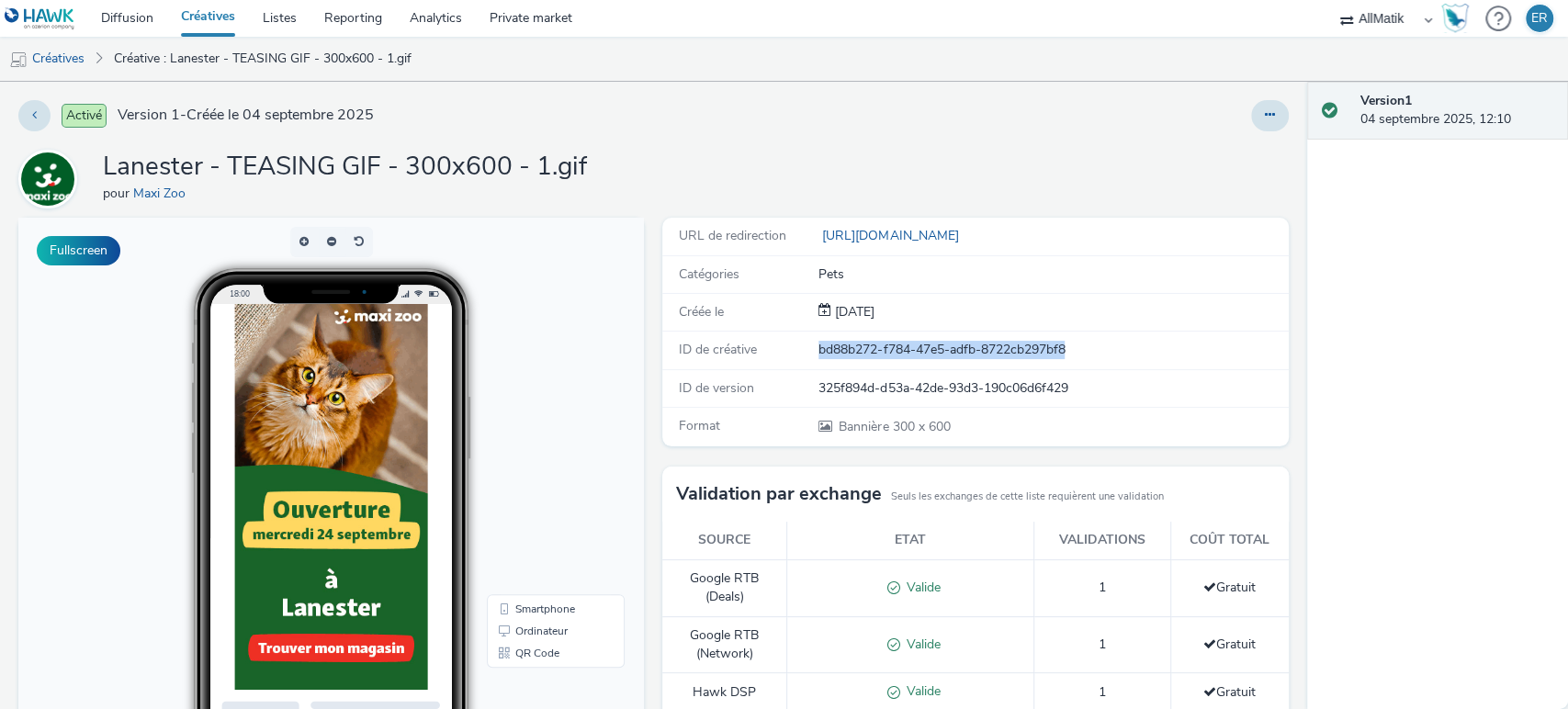
click at [922, 356] on div "bd88b272-f784-47e5-adfb-8722cb297bf8" at bounding box center [1053, 349] width 468 height 18
copy div "bd88b272-f784-47e5-adfb-8722cb297bf8"
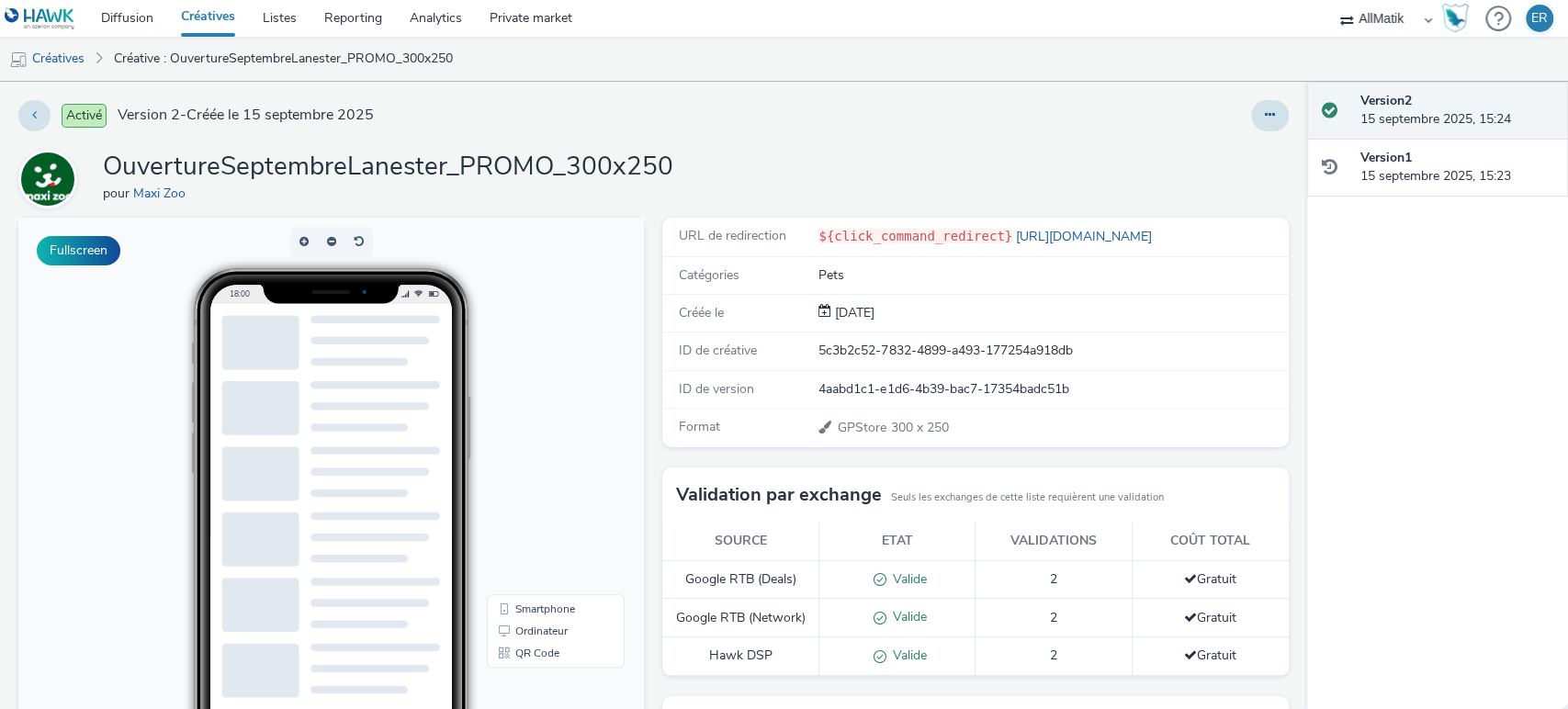
click at [860, 353] on div "5c3b2c52-7832-4899-a493-177254a918db" at bounding box center [1053, 350] width 468 height 18
copy div "5c3b2c52-7832-4899-a493-177254a918db"
click at [908, 353] on div "5c3b2c52-7832-4899-a493-177254a918db" at bounding box center [1053, 350] width 468 height 18
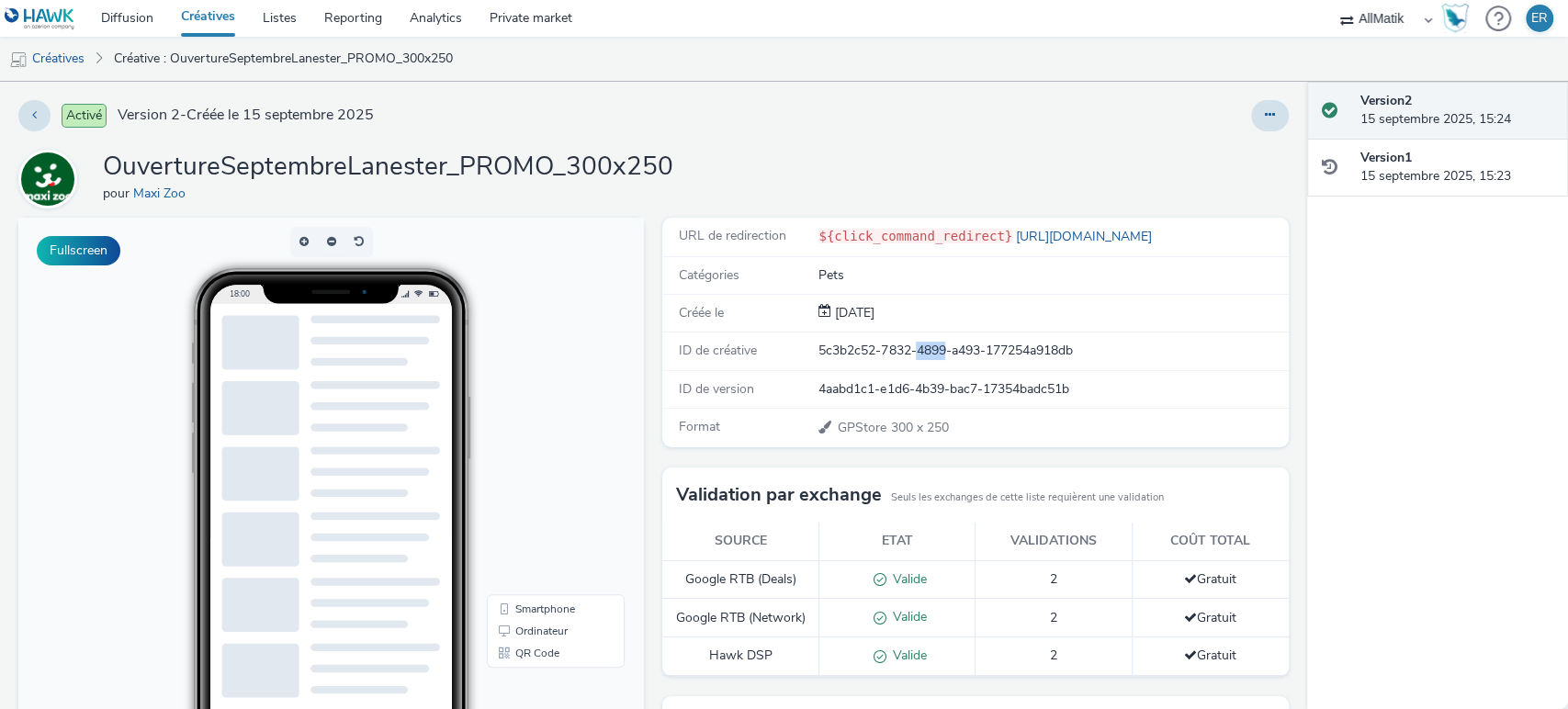
click at [908, 353] on div "5c3b2c52-7832-4899-a493-177254a918db" at bounding box center [1053, 350] width 468 height 18
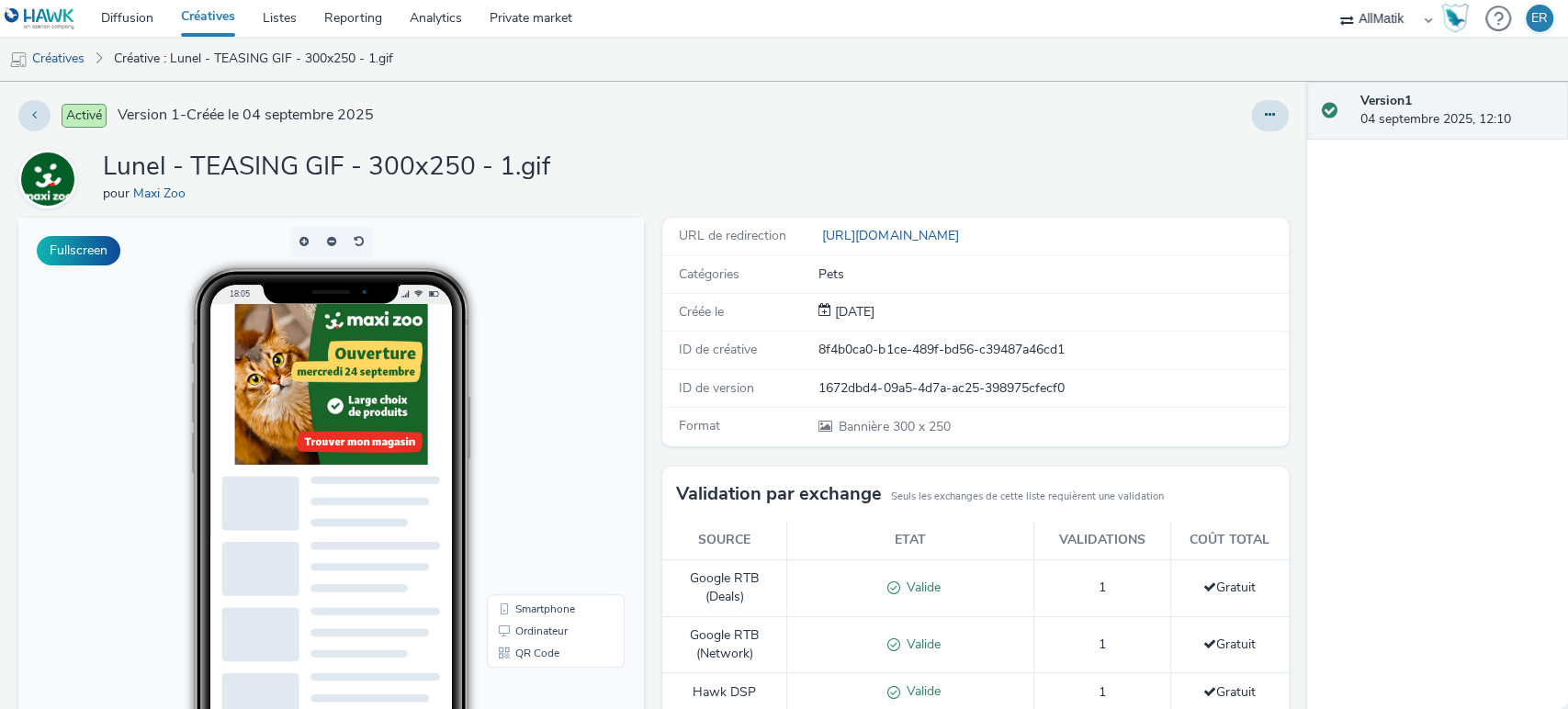
click at [918, 356] on div "8f4b0ca0-b1ce-489f-bd56-c39487a46cd1" at bounding box center [1053, 349] width 468 height 18
copy div "8f4b0ca0-b1ce-489f-bd56-c39487a46cd1"
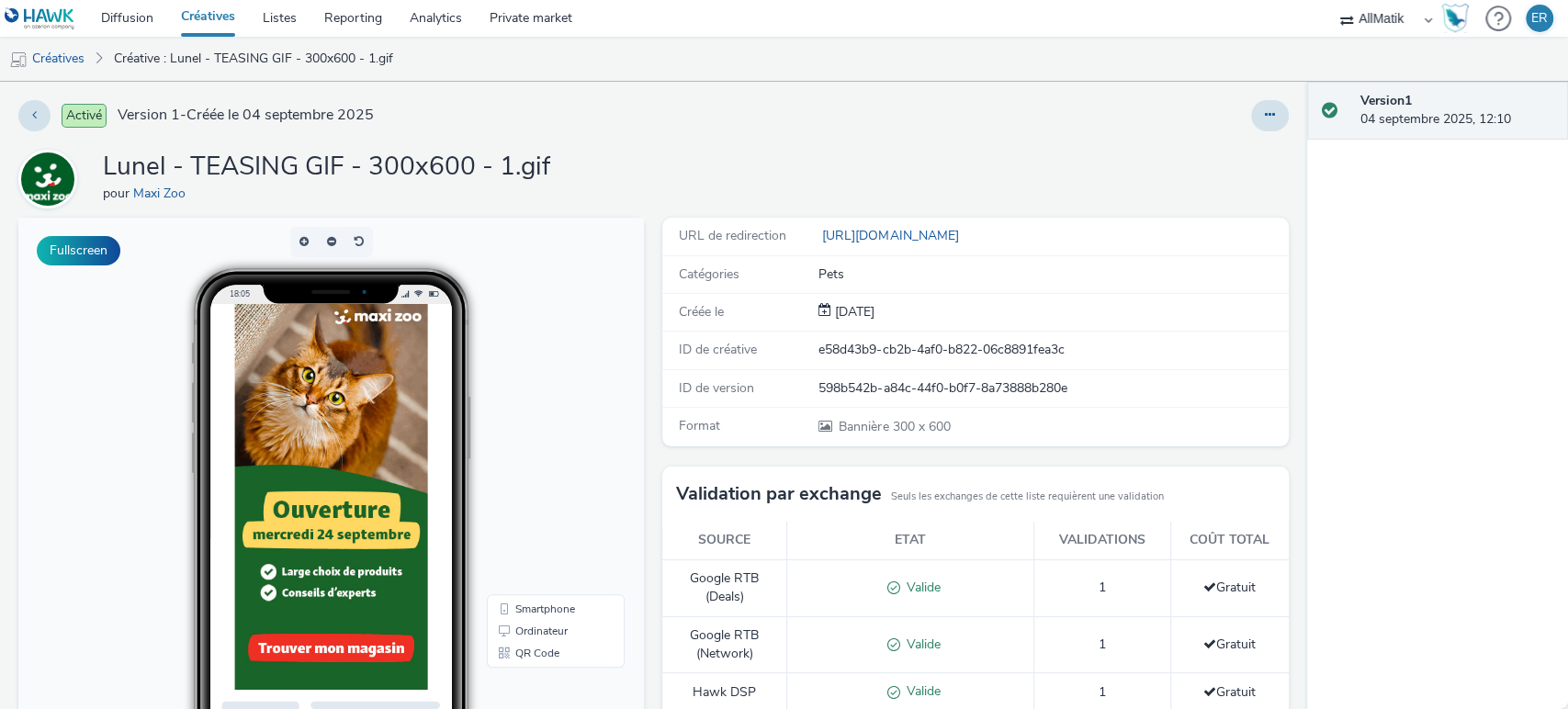
click at [821, 344] on div "e58d43b9-cb2b-4af0-b822-06c8891fea3c" at bounding box center [1053, 349] width 468 height 18
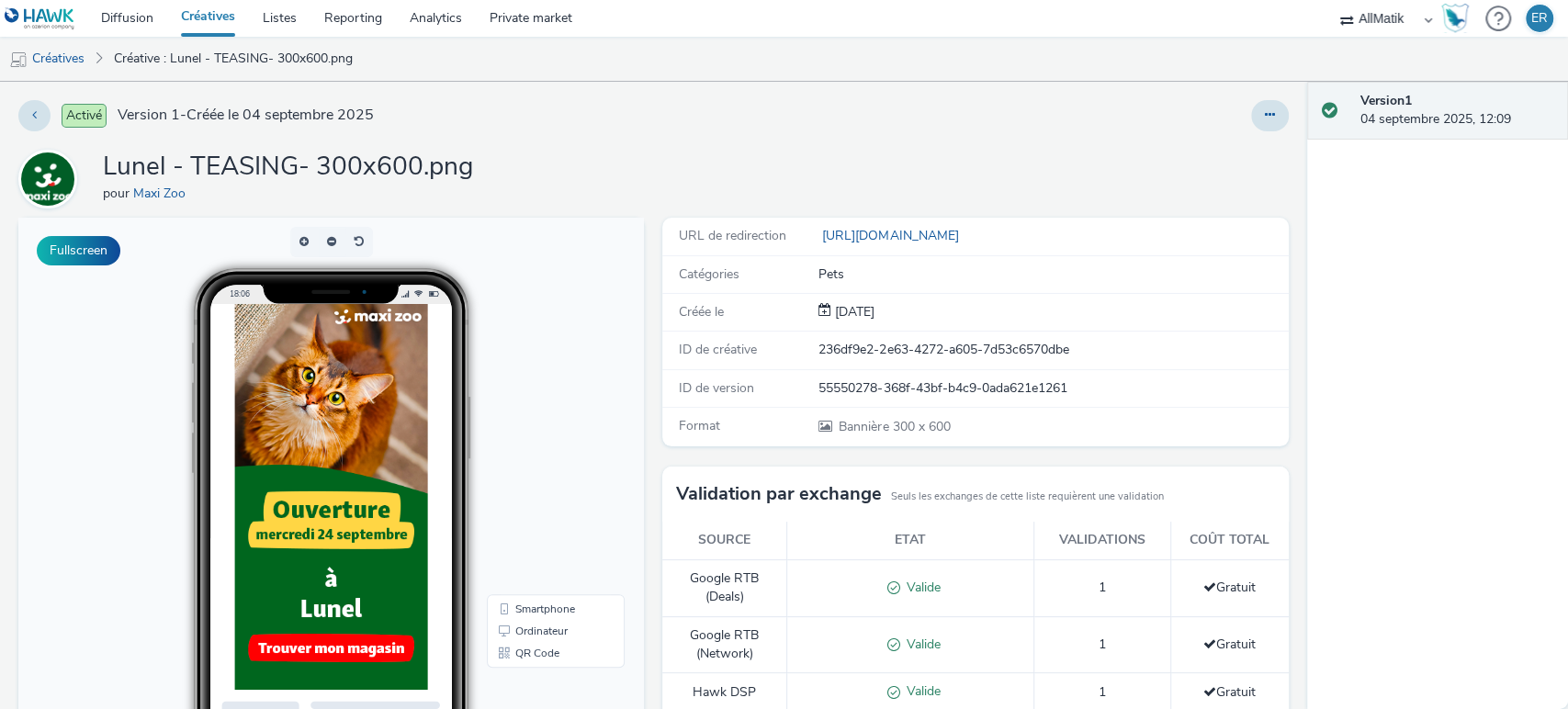
click at [882, 343] on div "236df9e2-2e63-4272-a605-7d53c6570dbe" at bounding box center [1053, 349] width 468 height 18
copy div "236df9e2-2e63-4272-a605-7d53c6570dbe"
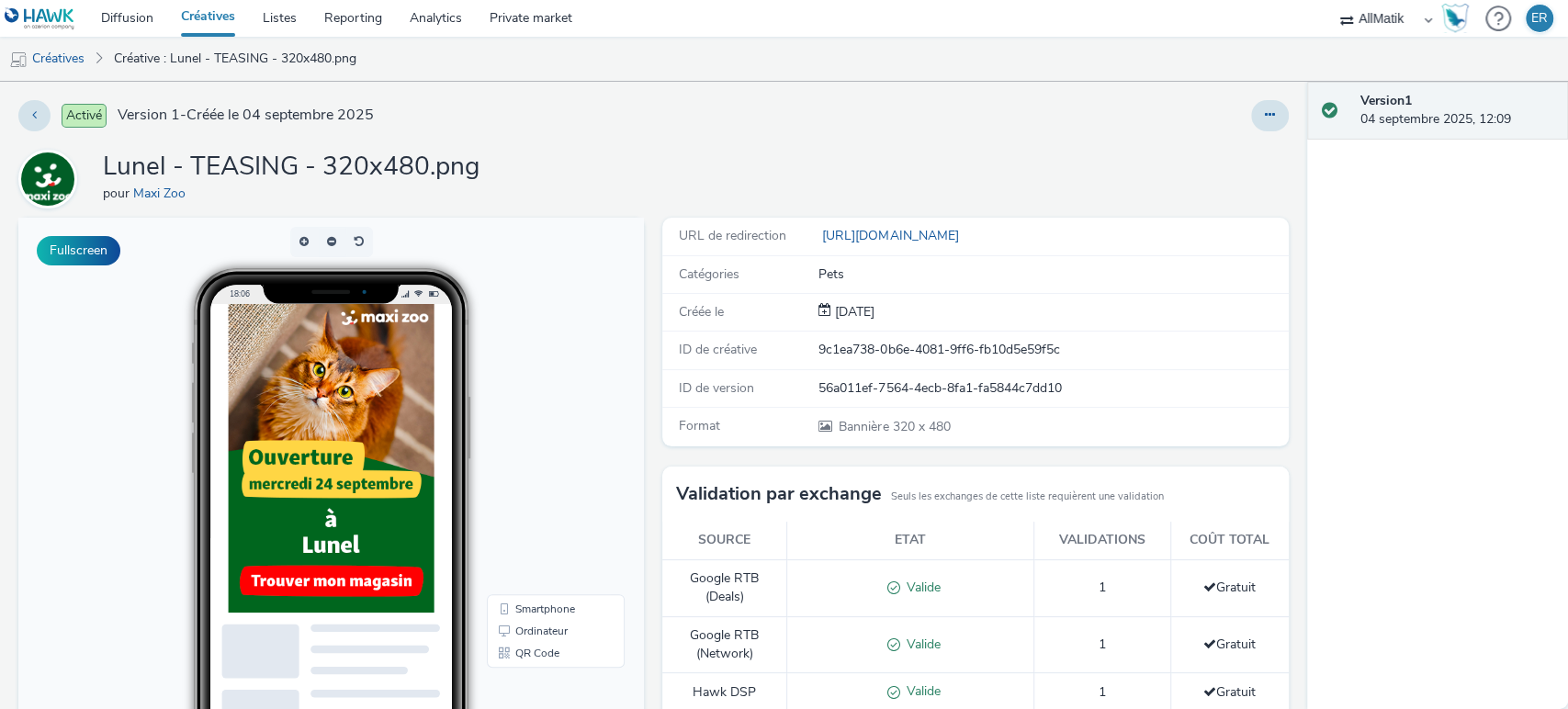
click at [993, 355] on div "9c1ea738-0b6e-4081-9ff6-fb10d5e59f5c" at bounding box center [1053, 349] width 468 height 18
copy div "9c1ea738-0b6e-4081-9ff6-fb10d5e59f5c"
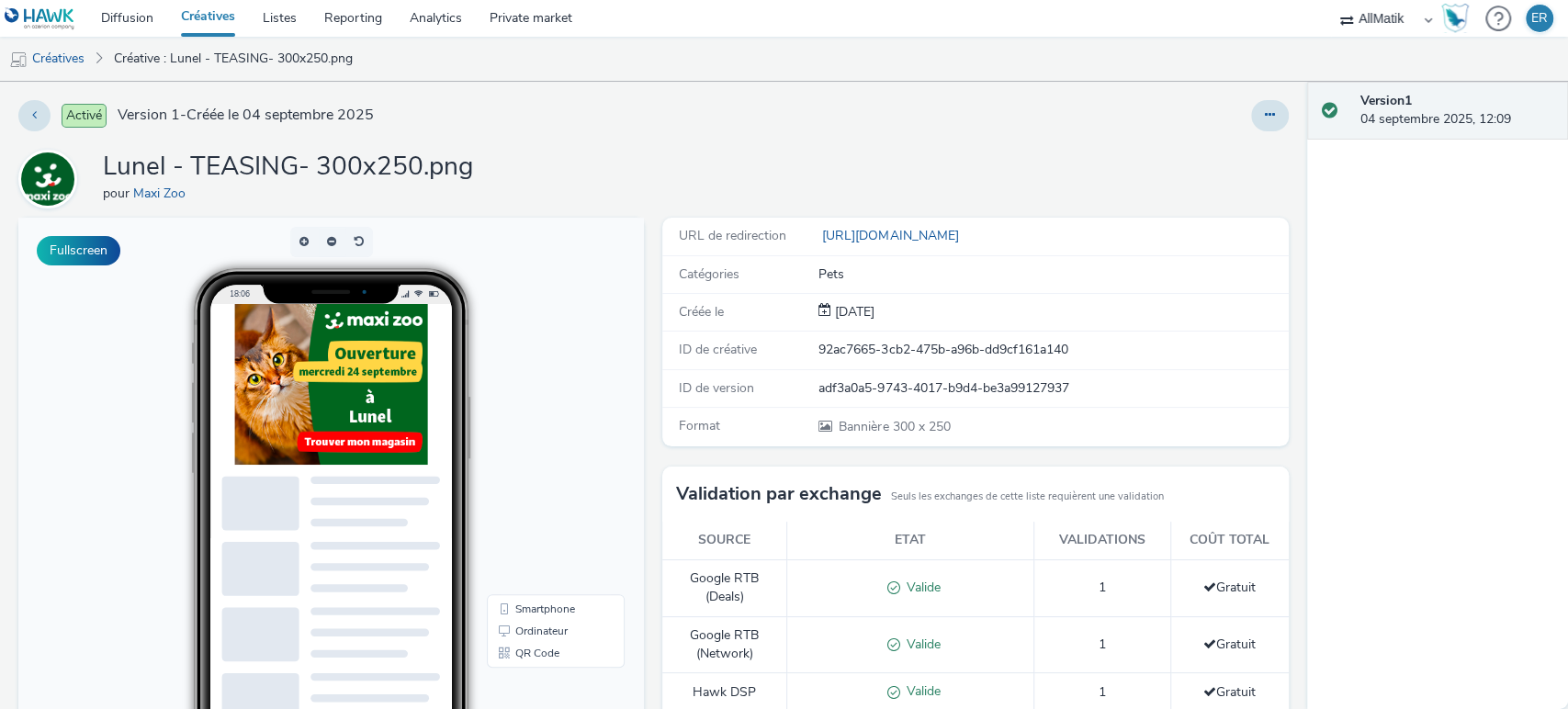
click at [846, 343] on div "92ac7665-3cb2-475b-a96b-dd9cf161a140" at bounding box center [1053, 349] width 468 height 18
copy div "92ac7665-3cb2-475b-a96b-dd9cf161a140"
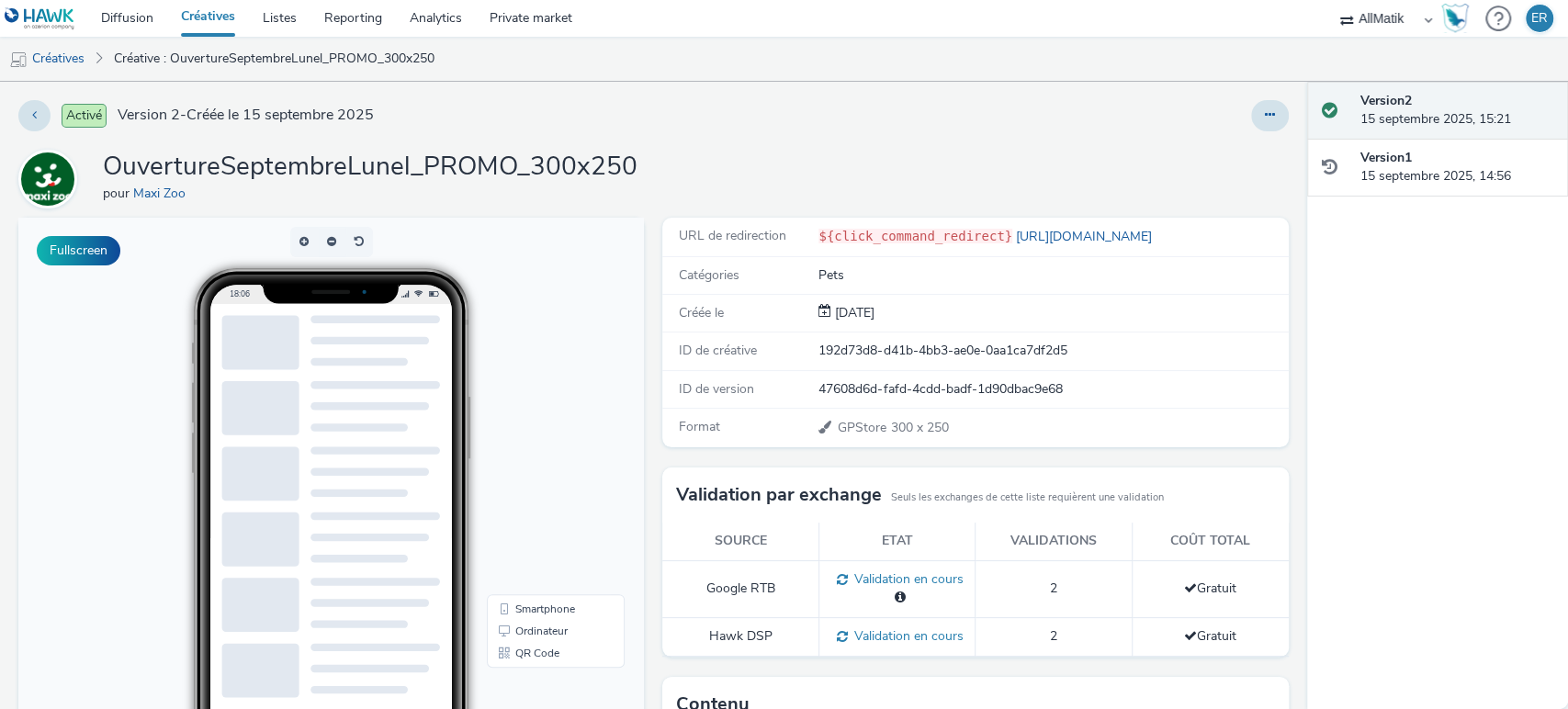
click at [920, 352] on div "192d73d8-d41b-4bb3-ae0e-0aa1ca7df2d5" at bounding box center [1053, 350] width 468 height 18
copy div "192d73d8-d41b-4bb3-ae0e-0aa1ca7df2d5"
click at [878, 344] on div "35651b35-8ce1-4905-9165-ba97ce23b3c6" at bounding box center [1053, 350] width 468 height 18
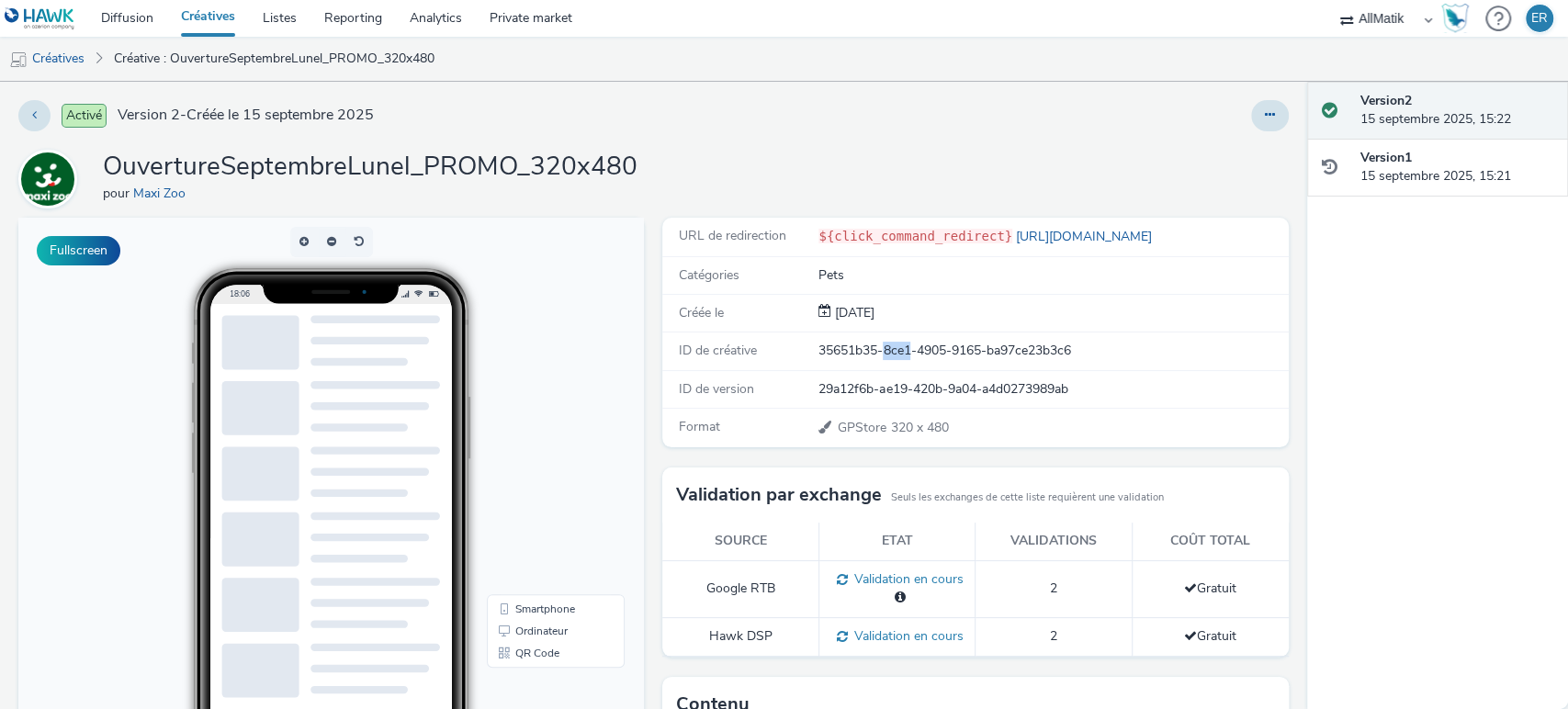
click at [878, 344] on div "35651b35-8ce1-4905-9165-ba97ce23b3c6" at bounding box center [1053, 350] width 468 height 18
copy div "35651b35-8ce1-4905-9165-ba97ce23b3c6"
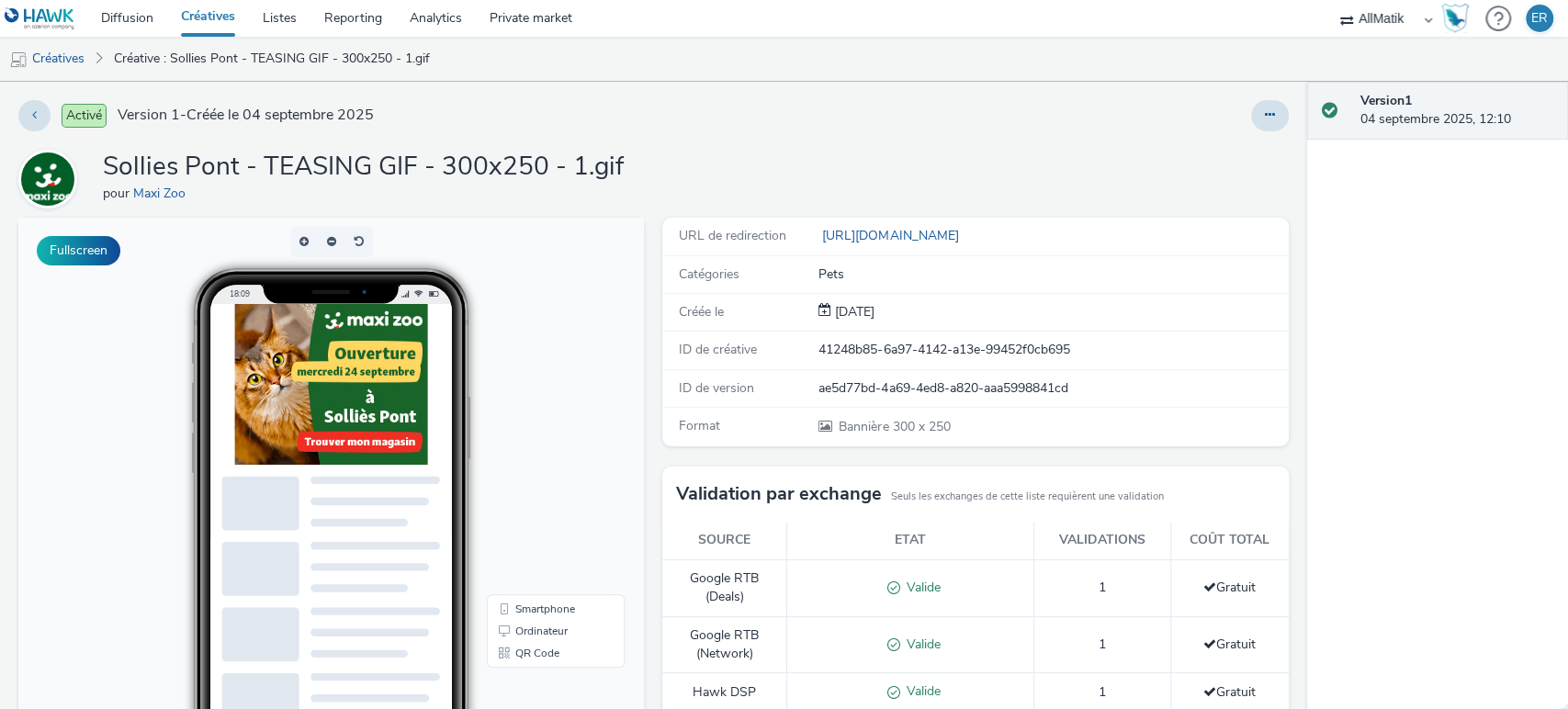
click at [822, 352] on div "41248b85-6a97-4142-a13e-99452f0cb695" at bounding box center [1053, 349] width 468 height 18
click at [822, 354] on div "41248b85-6a97-4142-a13e-99452f0cb695" at bounding box center [1053, 349] width 468 height 18
copy div "41248b85-6a97-4142-a13e-99452f0cb695"
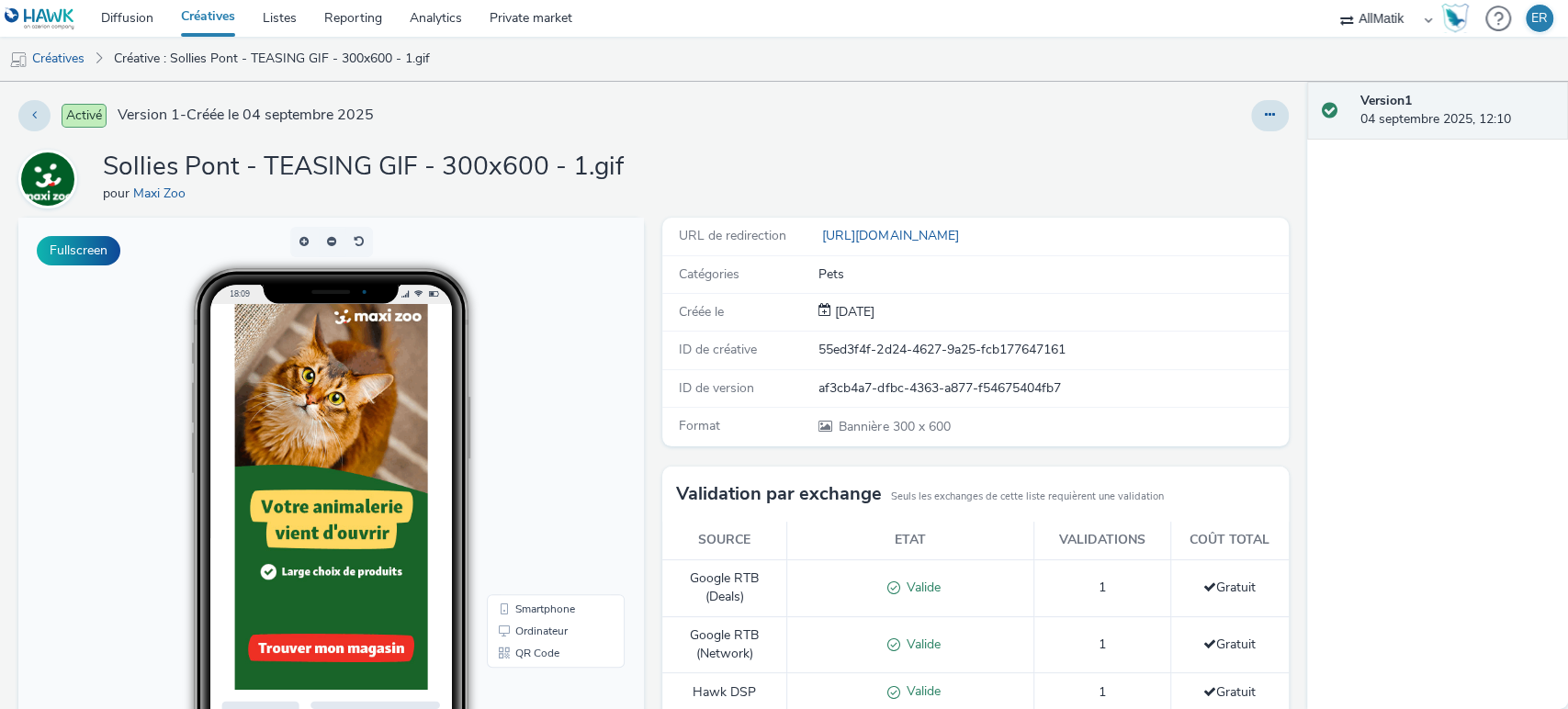
click at [889, 361] on div "ID de créative 55ed3f4f-2d24-4627-9a25-fcb177647161" at bounding box center [974, 349] width 625 height 37
copy div "55ed3f4f-2d24-4627-9a25-fcb177647161"
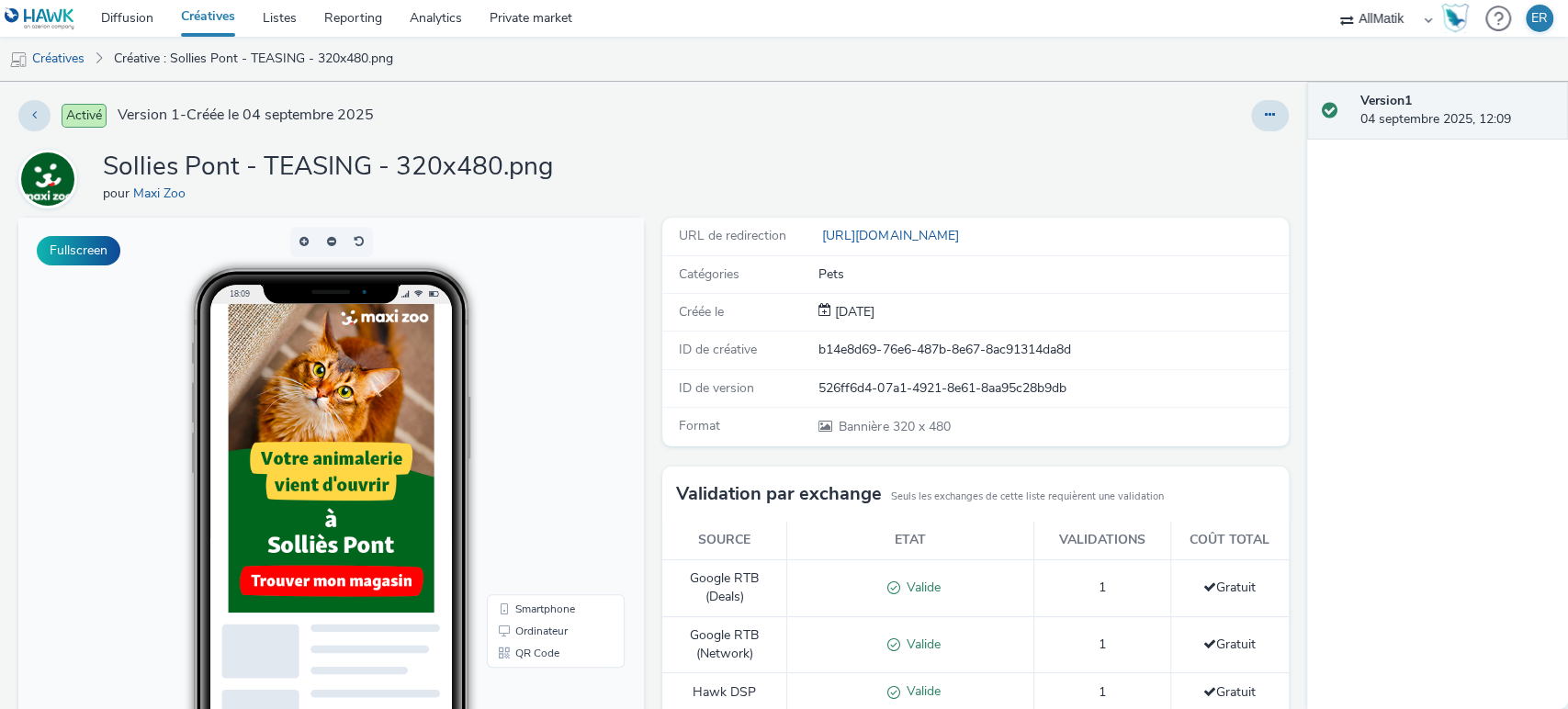
click at [911, 357] on div "b14e8d69-76e6-487b-8e67-8ac91314da8d" at bounding box center [1053, 349] width 468 height 18
drag, startPoint x: 911, startPoint y: 357, endPoint x: 930, endPoint y: 354, distance: 19.2
click at [911, 356] on div "b14e8d69-76e6-487b-8e67-8ac91314da8d" at bounding box center [1053, 349] width 468 height 18
copy div "b14e8d69-76e6-487b-8e67-8ac91314da8d"
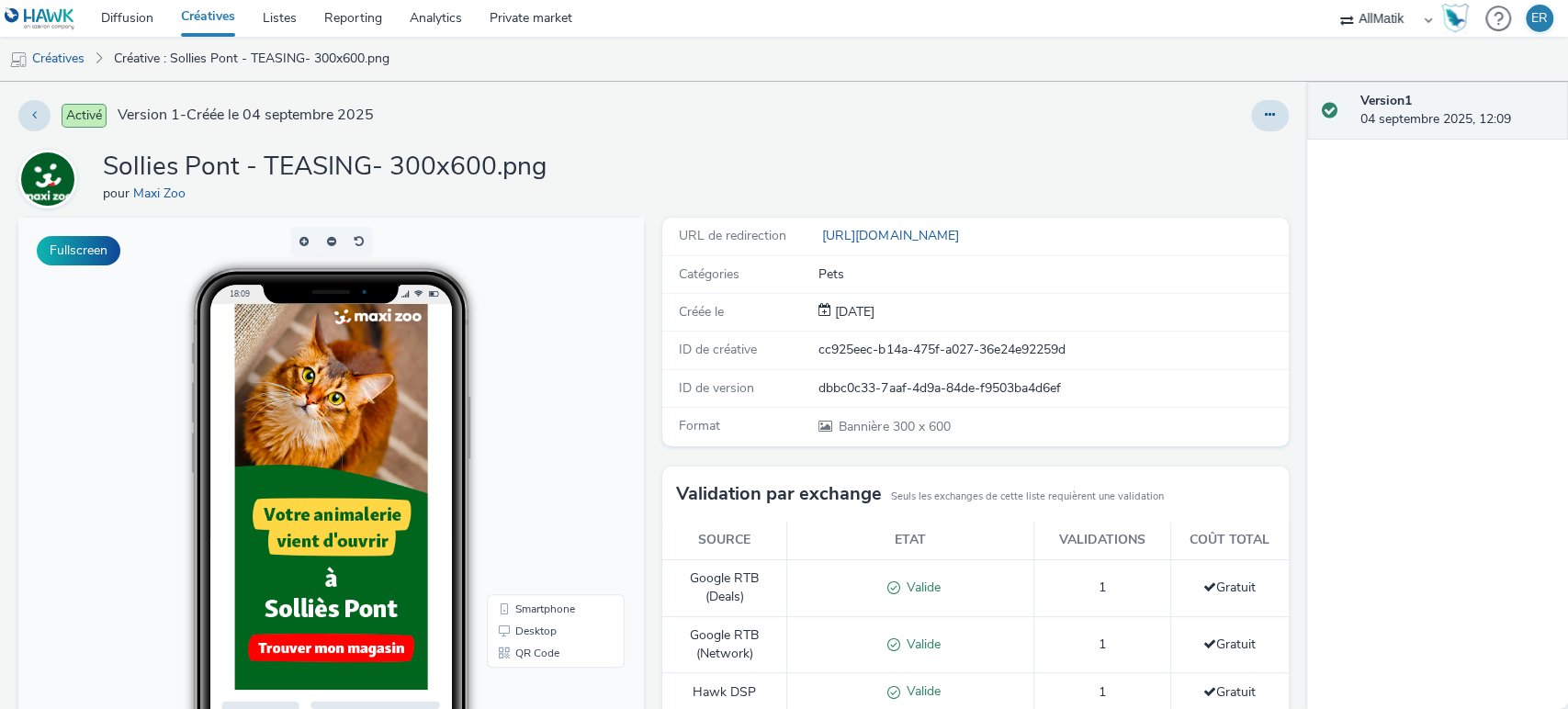
click at [856, 346] on div "cc925eec-b14a-475f-a027-36e24e92259d" at bounding box center [1053, 349] width 468 height 18
copy div "cc925eec-b14a-475f-a027-36e24e92259d"
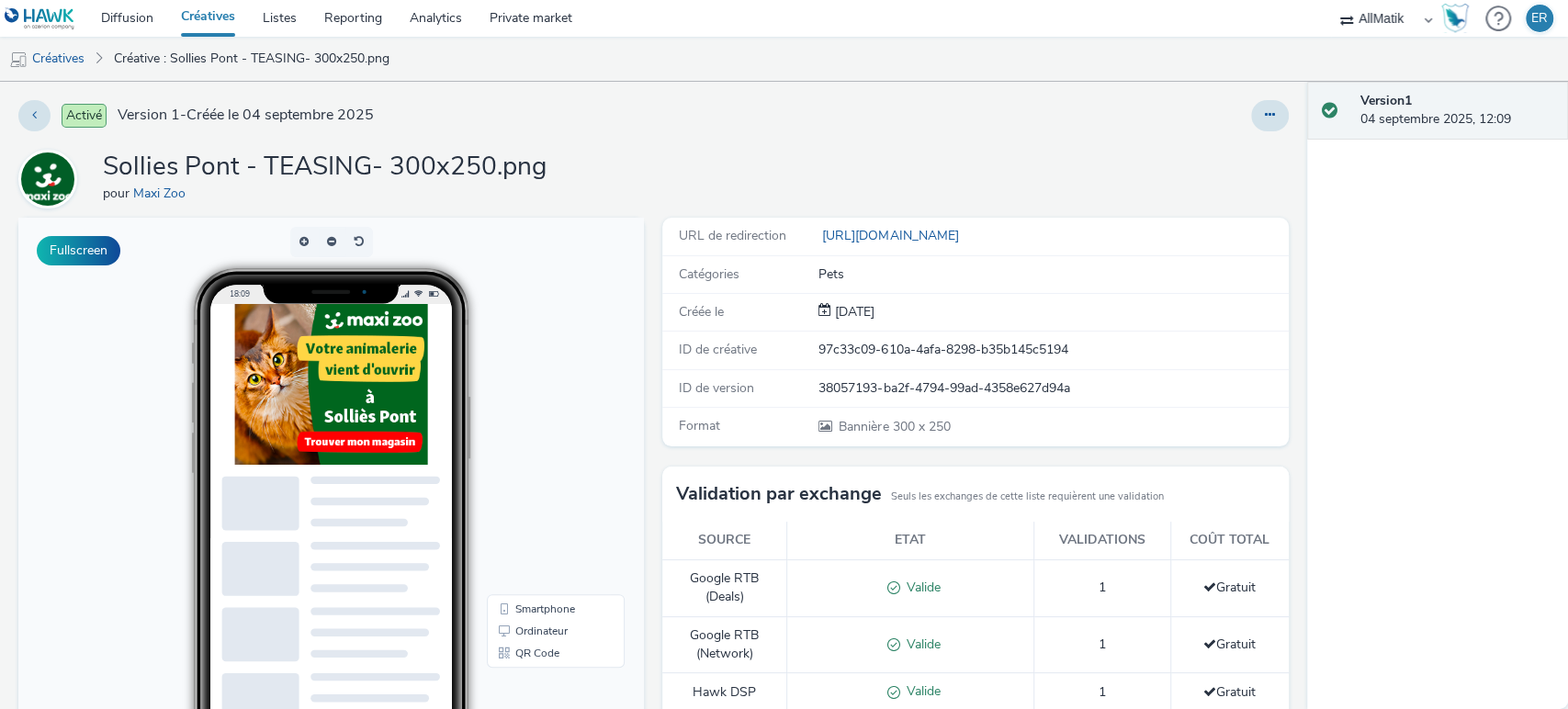
click at [897, 365] on div "ID de créative 97c33c09-610a-4afa-8298-b35b145c5194" at bounding box center [974, 349] width 625 height 37
click at [896, 356] on div "97c33c09-610a-4afa-8298-b35b145c5194" at bounding box center [1053, 349] width 468 height 18
copy div "97c33c09-610a-4afa-8298-b35b145c5194"
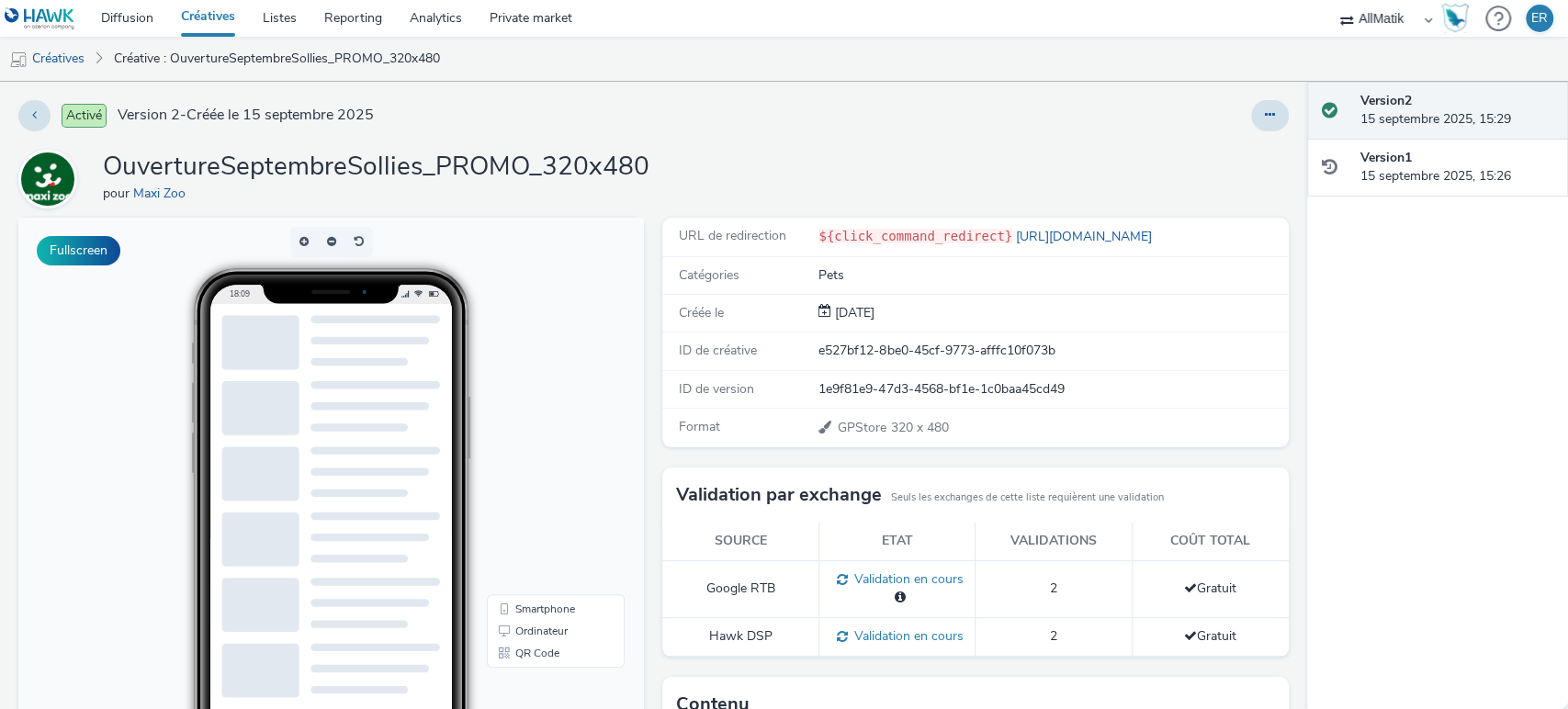
click at [870, 348] on div "e527bf12-8be0-45cf-9773-afffc10f073b" at bounding box center [1053, 350] width 468 height 18
copy div "e527bf12-8be0-45cf-9773-afffc10f073b"
click at [901, 342] on div "9f201788-328c-4997-b474-75551578b7af" at bounding box center [1053, 350] width 468 height 18
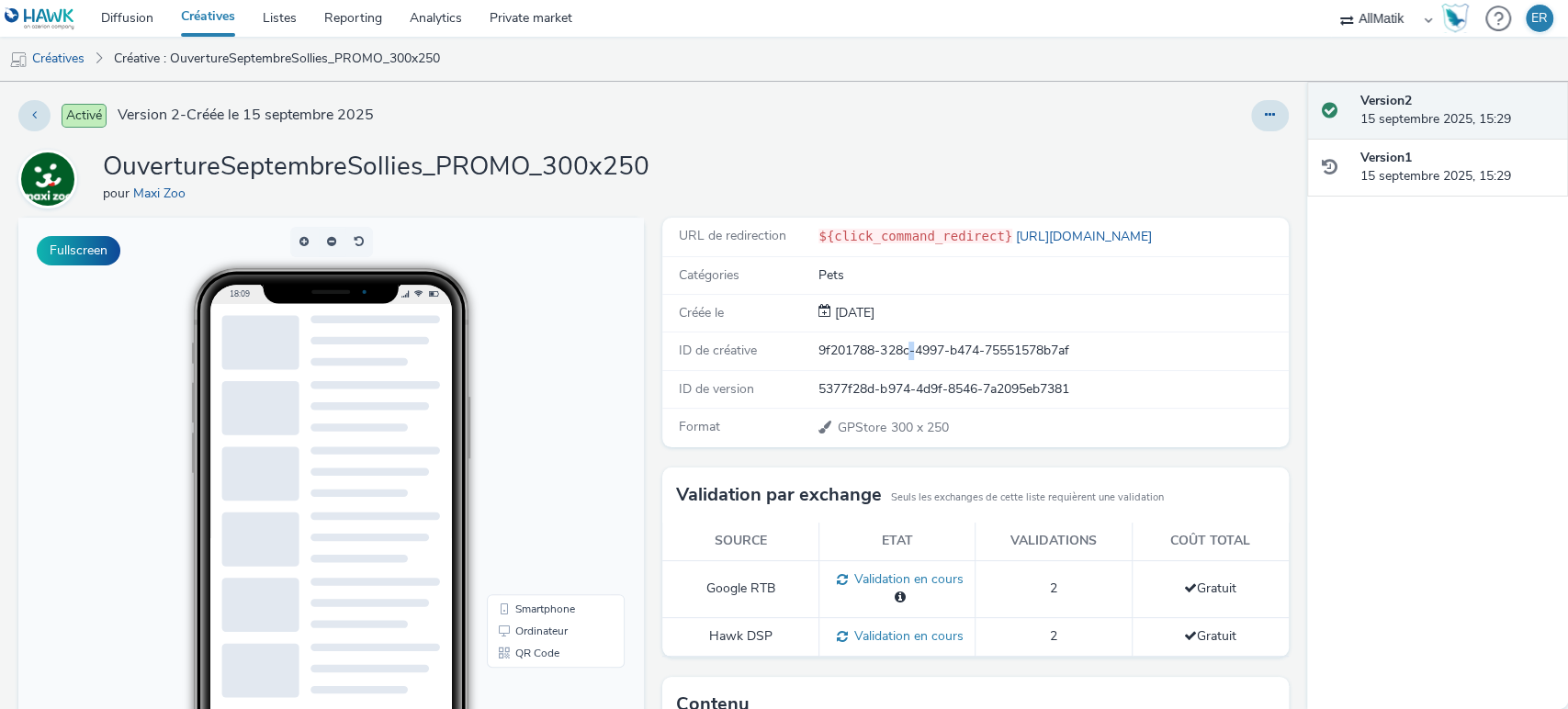
click at [901, 342] on div "9f201788-328c-4997-b474-75551578b7af" at bounding box center [1053, 350] width 468 height 18
copy div "9f201788-328c-4997-b474-75551578b7af"
